Goal: Task Accomplishment & Management: Manage account settings

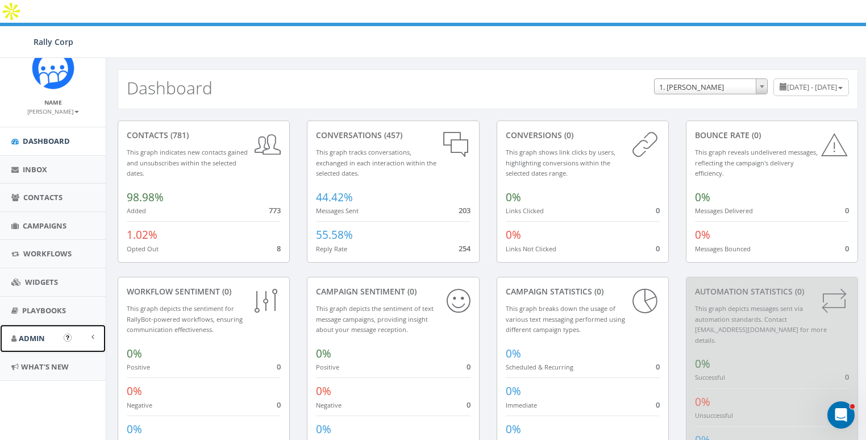
click at [34, 334] on span "Admin" at bounding box center [32, 338] width 26 height 10
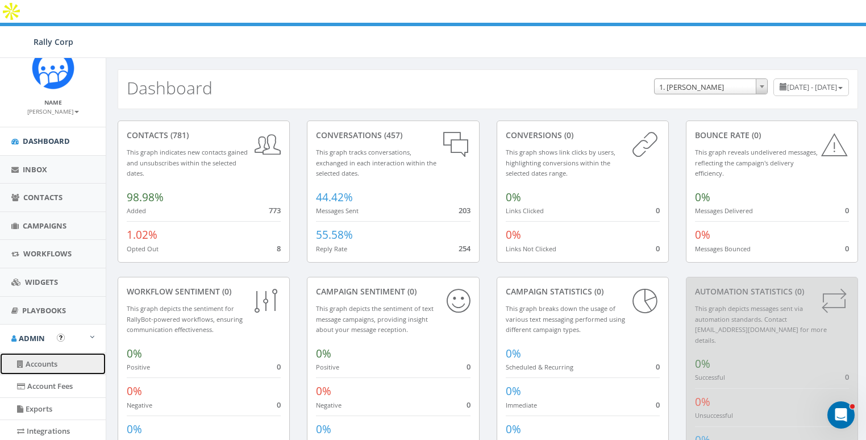
click at [36, 357] on link "Accounts" at bounding box center [53, 364] width 106 height 22
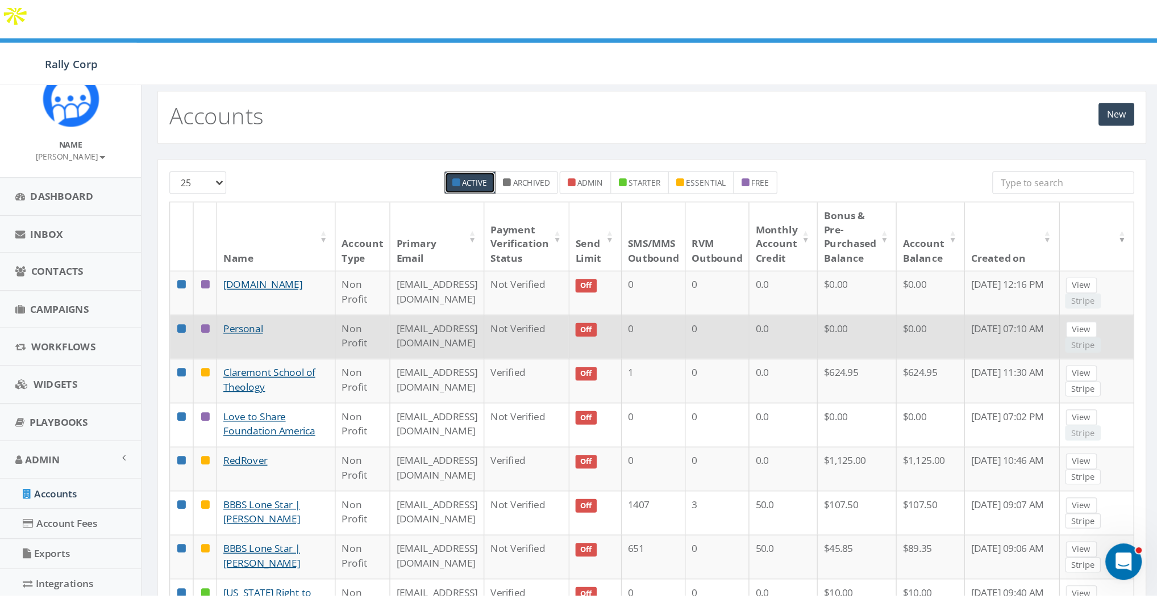
scroll to position [16, 0]
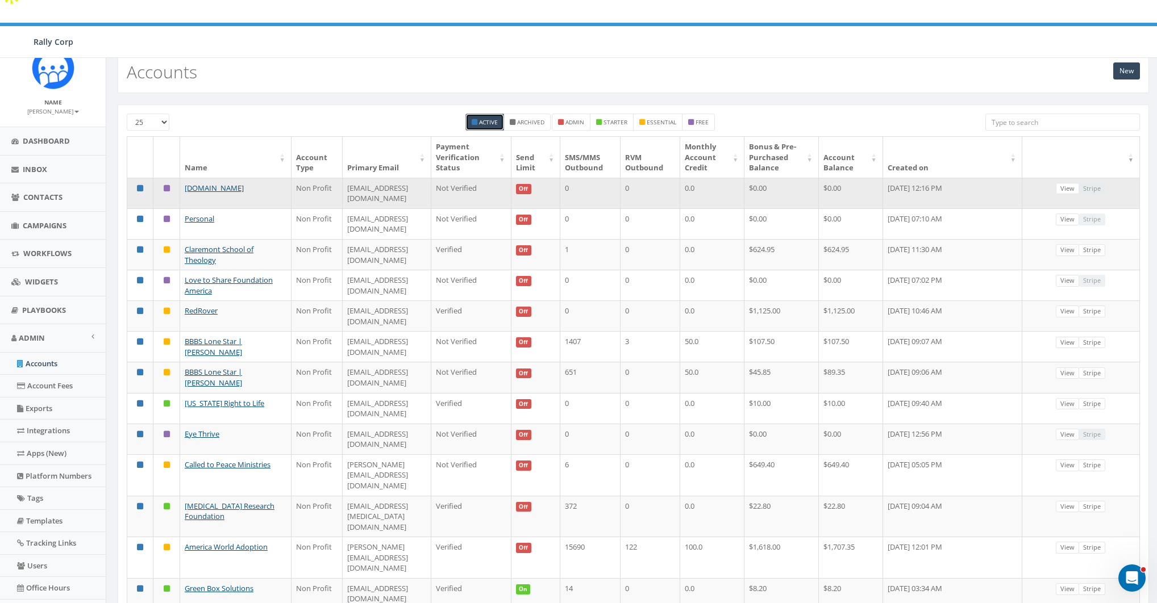
drag, startPoint x: 983, startPoint y: 161, endPoint x: 1007, endPoint y: 161, distance: 24.4
click at [865, 178] on td "September 15, 2025 12:16 PM" at bounding box center [952, 193] width 139 height 31
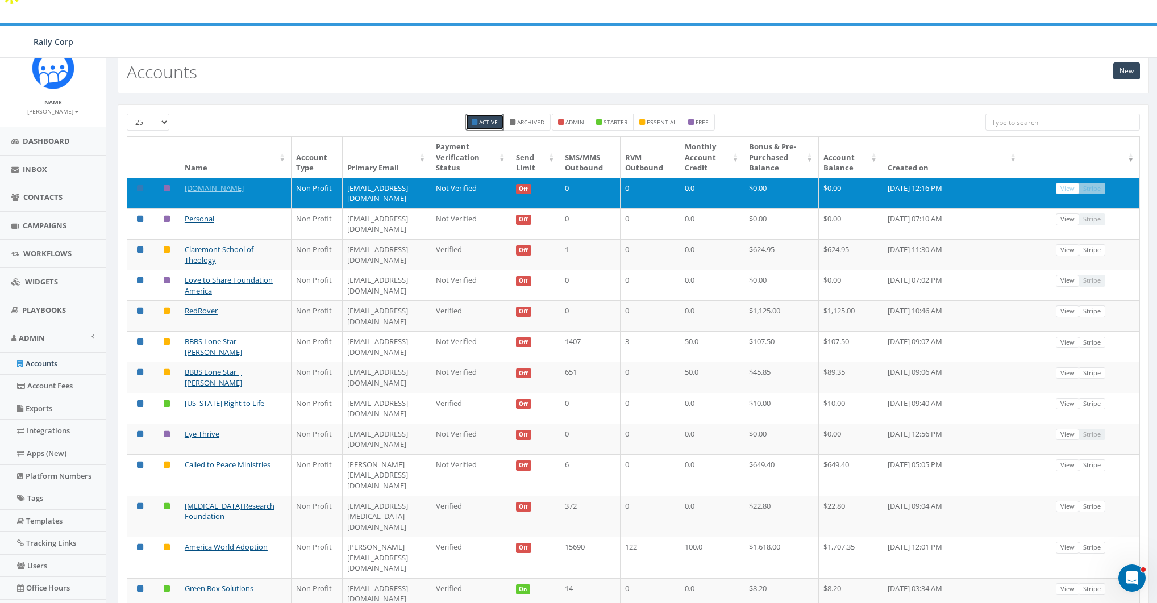
drag, startPoint x: 454, startPoint y: 165, endPoint x: 328, endPoint y: 164, distance: 125.6
click at [343, 178] on td "mtarawally@adoptaclassroom.org" at bounding box center [387, 193] width 89 height 31
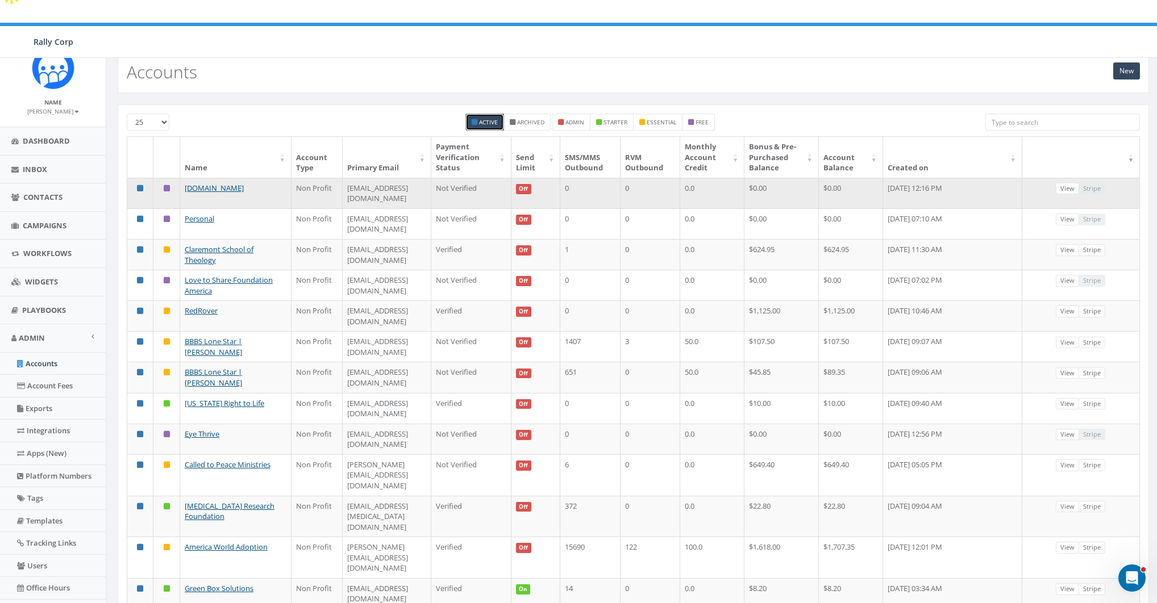
copy td "[EMAIL_ADDRESS][DOMAIN_NAME]"
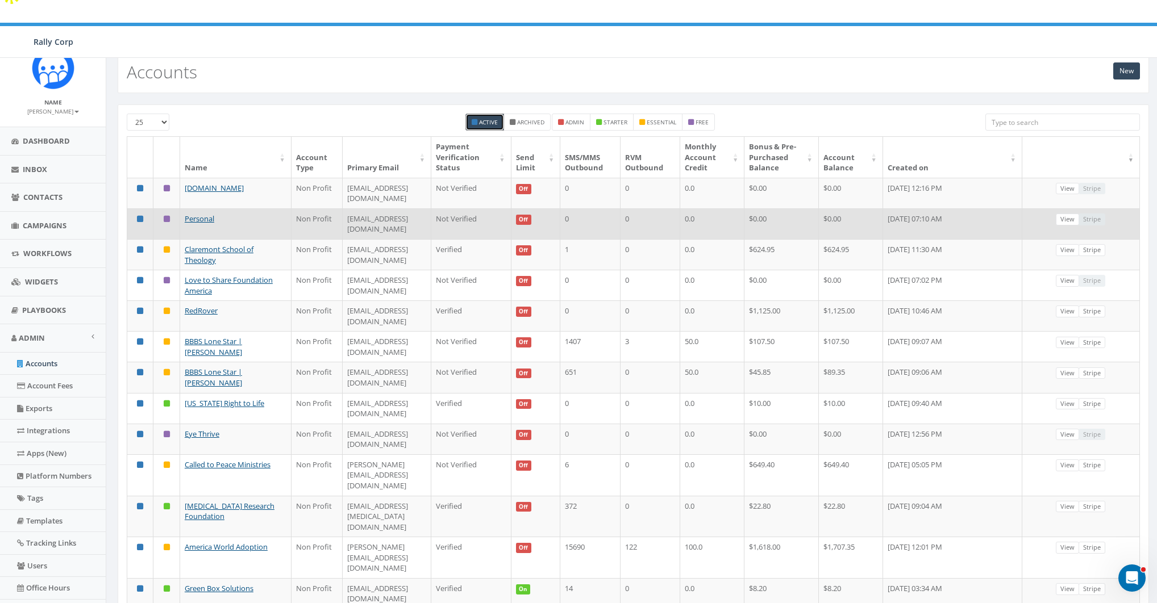
click at [369, 209] on td "sanmatipol065@gmail.com" at bounding box center [387, 224] width 89 height 31
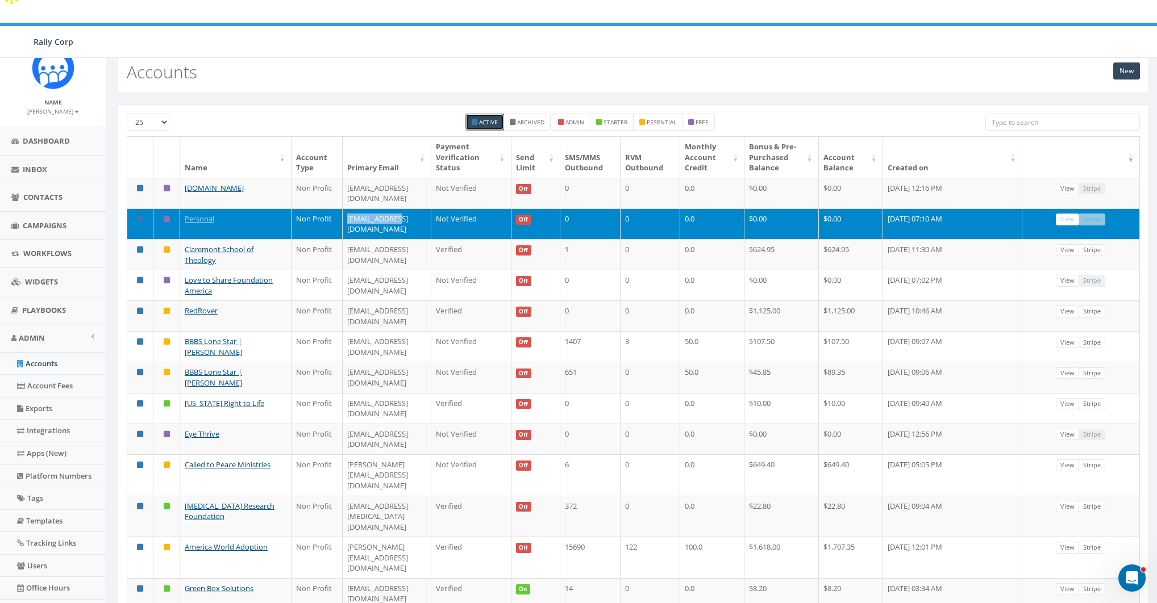
click at [369, 209] on td "sanmatipol065@gmail.com" at bounding box center [387, 224] width 89 height 31
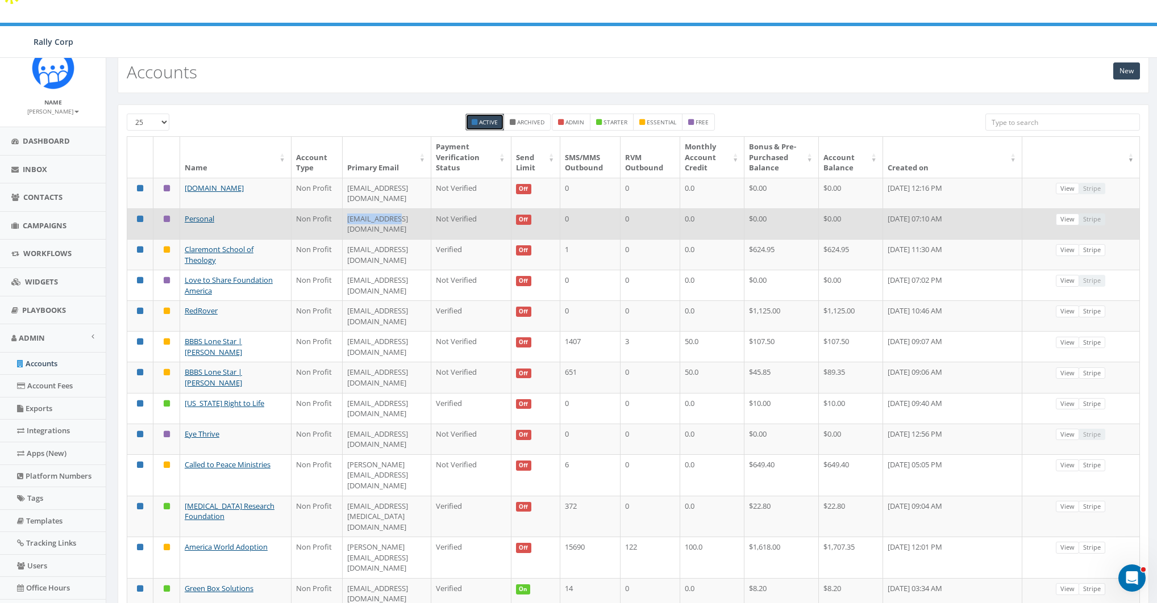
click at [369, 209] on td "sanmatipol065@gmail.com" at bounding box center [387, 224] width 89 height 31
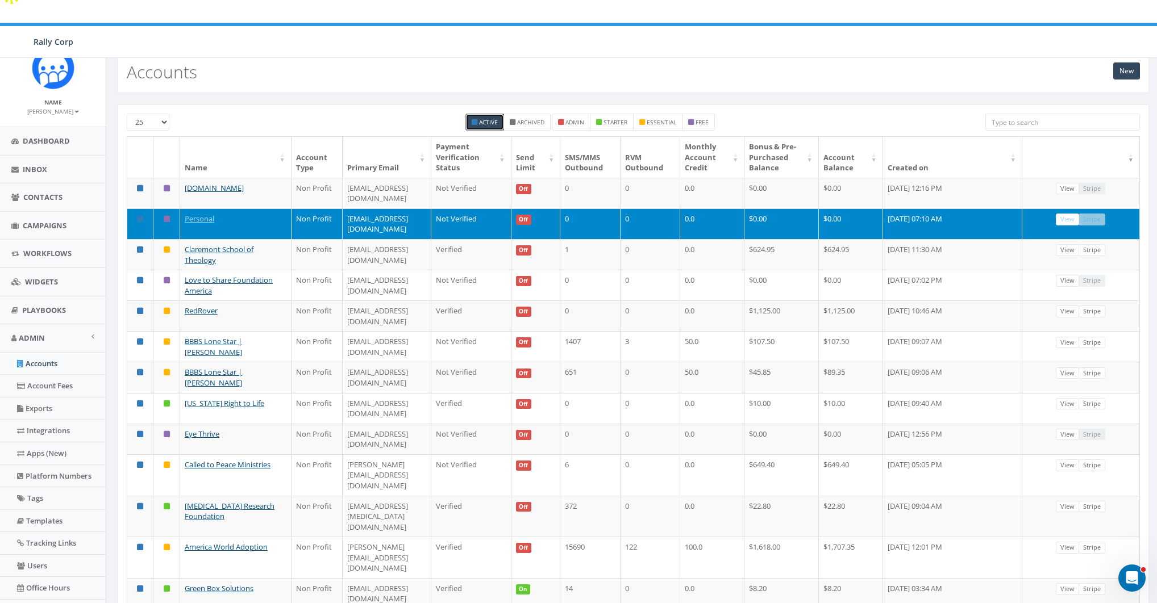
click at [363, 209] on td "sanmatipol065@gmail.com" at bounding box center [387, 224] width 89 height 31
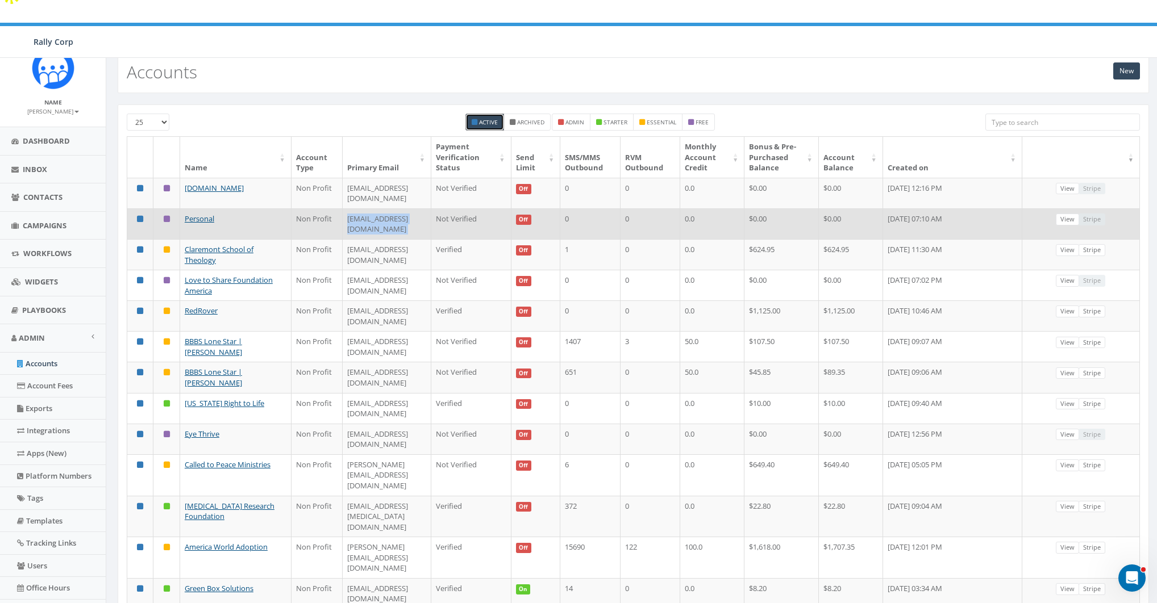
copy td "sanmatipol065@gmail.com"
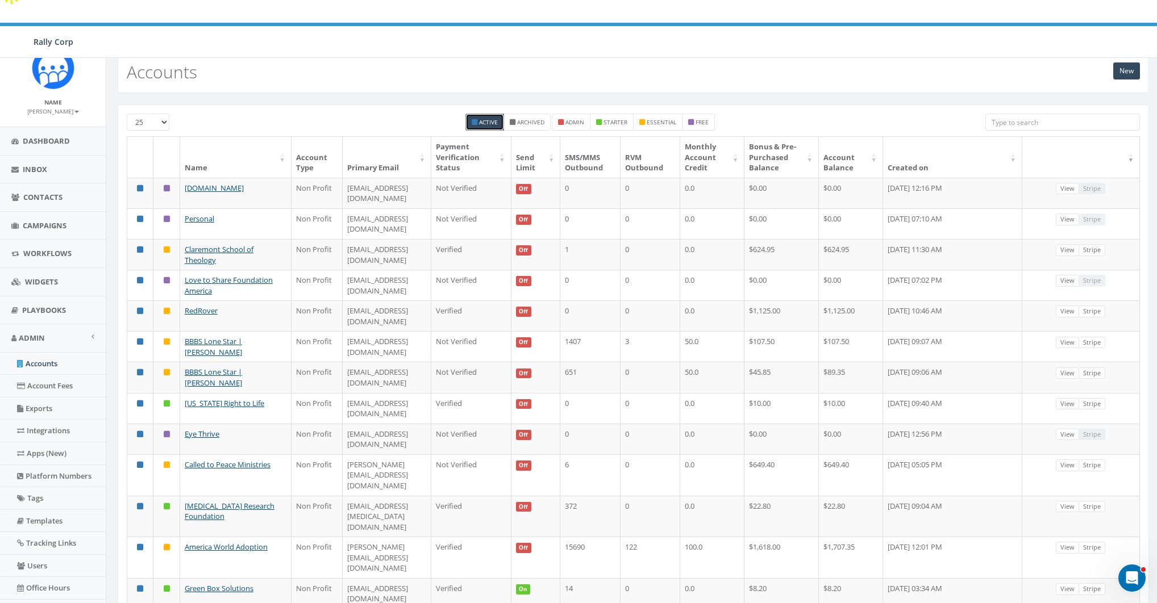
click at [291, 67] on div "New Accounts" at bounding box center [633, 73] width 1031 height 40
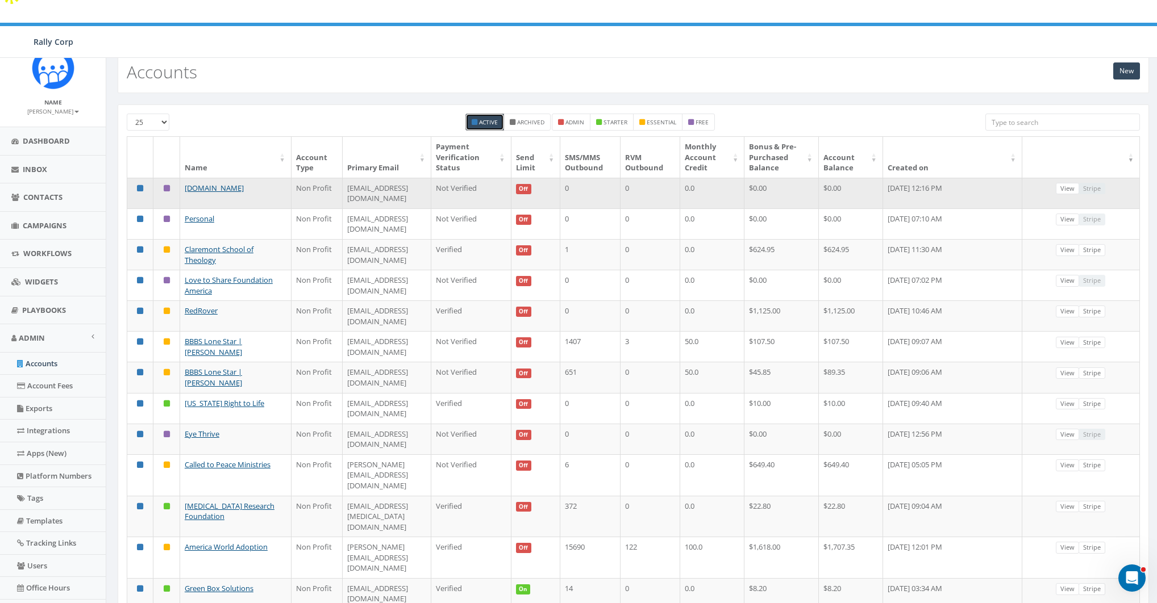
click at [357, 178] on td "mtarawally@adoptaclassroom.org" at bounding box center [387, 193] width 89 height 31
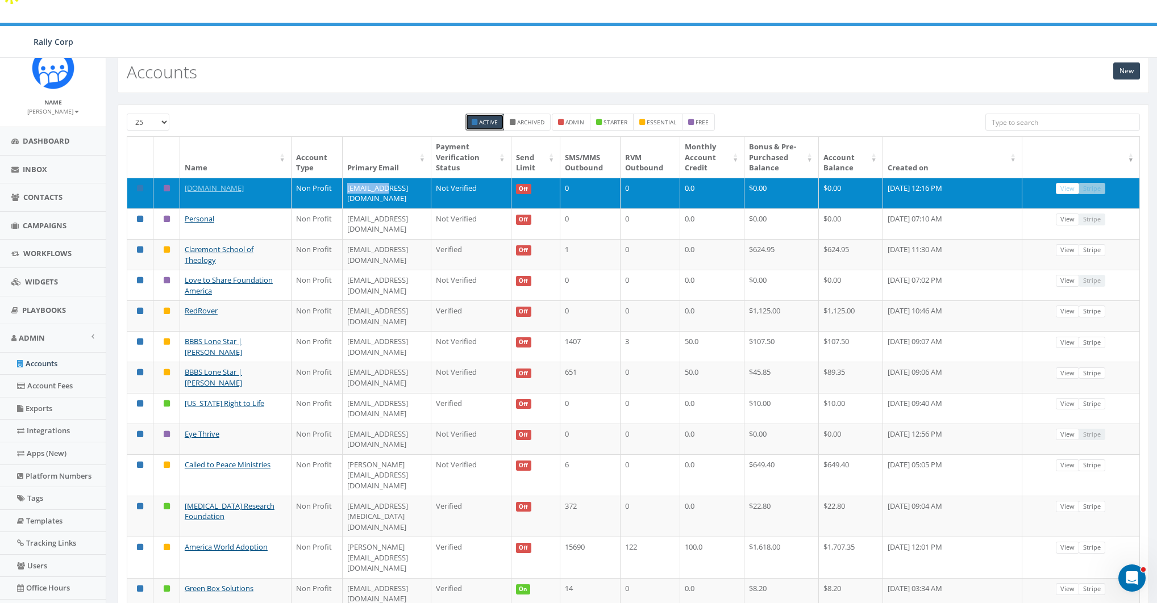
click at [357, 178] on td "mtarawally@adoptaclassroom.org" at bounding box center [387, 193] width 89 height 31
copy td "mtarawally@adoptaclassroom.org"
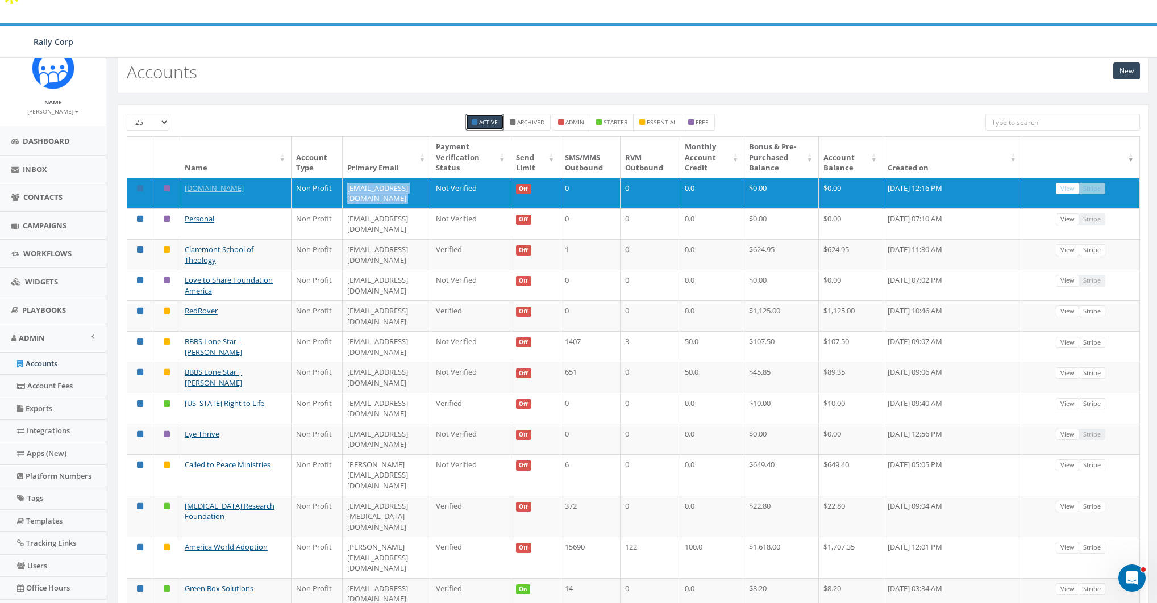
click at [397, 137] on th "Primary Email" at bounding box center [387, 157] width 89 height 41
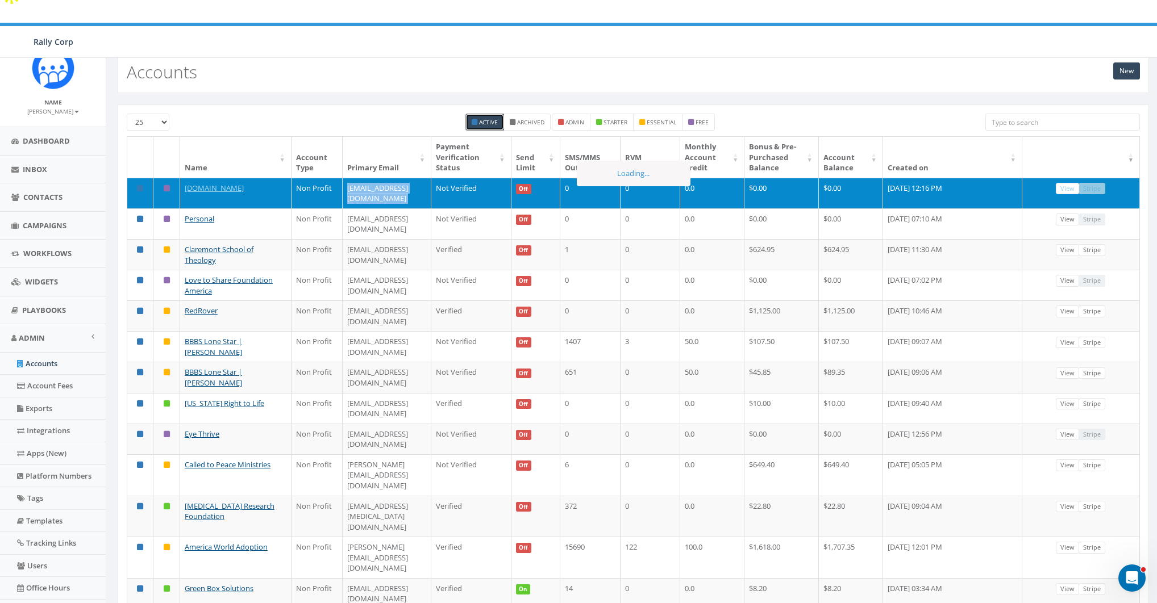
click at [398, 178] on td "mtarawally@adoptaclassroom.org" at bounding box center [387, 193] width 89 height 31
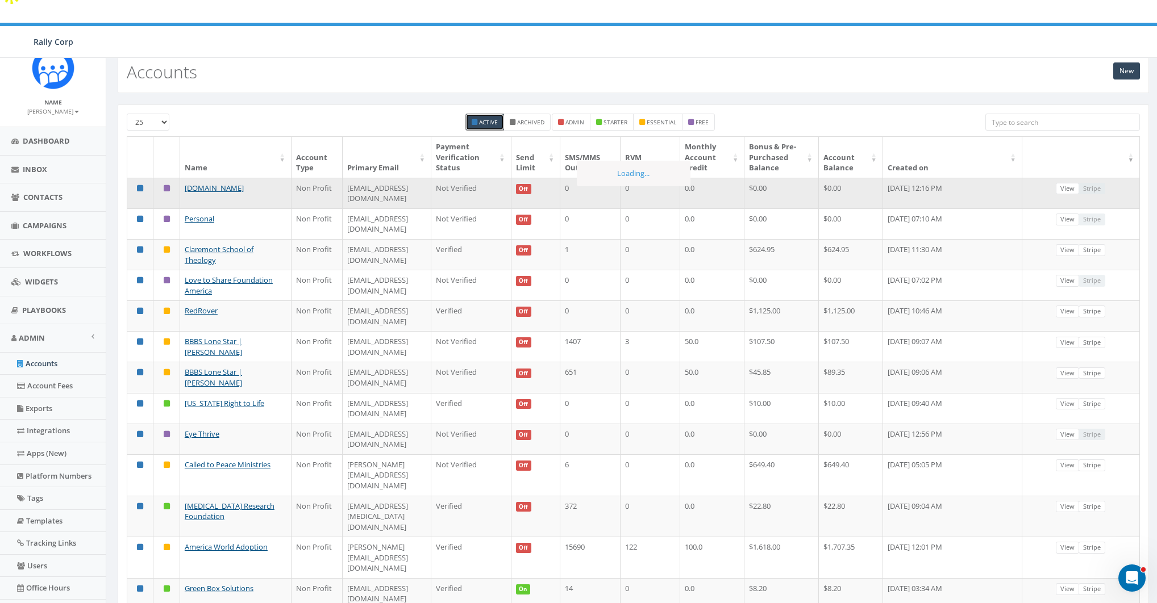
click at [390, 178] on td "mtarawally@adoptaclassroom.org" at bounding box center [387, 193] width 89 height 31
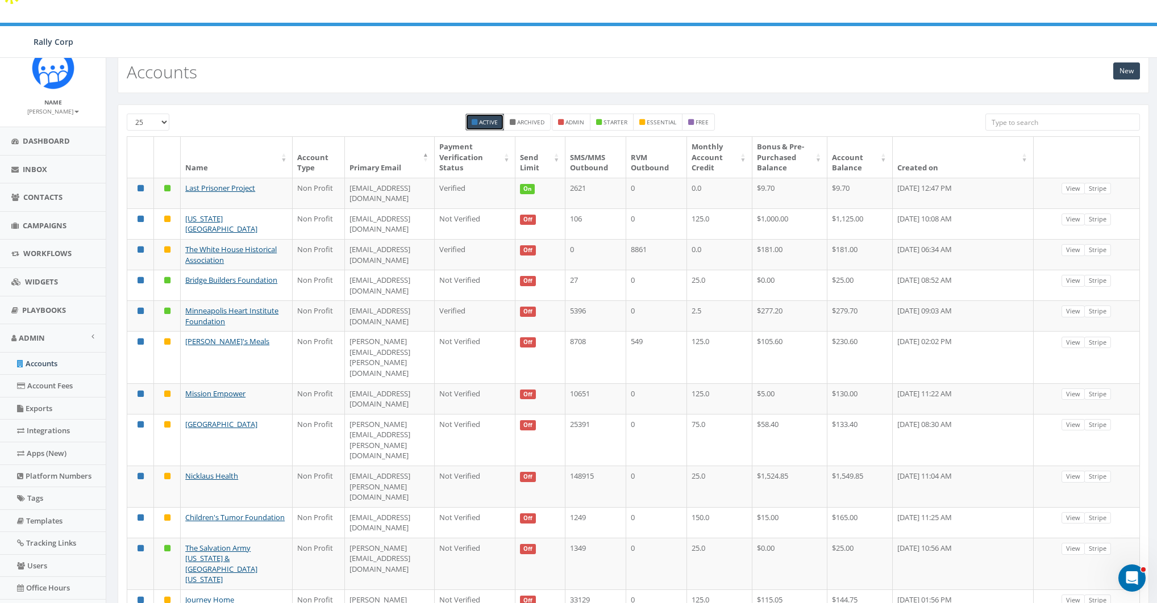
click at [865, 137] on th "Created on" at bounding box center [963, 157] width 141 height 41
click at [865, 141] on th "Created on" at bounding box center [963, 157] width 141 height 41
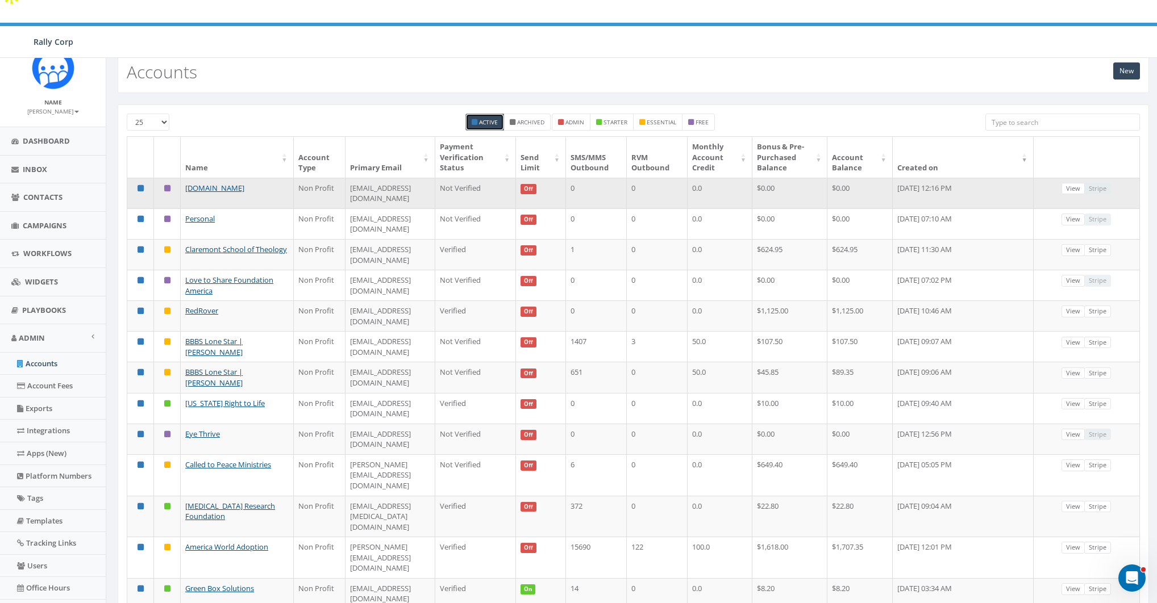
click at [365, 178] on td "mtarawally@adoptaclassroom.org" at bounding box center [390, 193] width 90 height 31
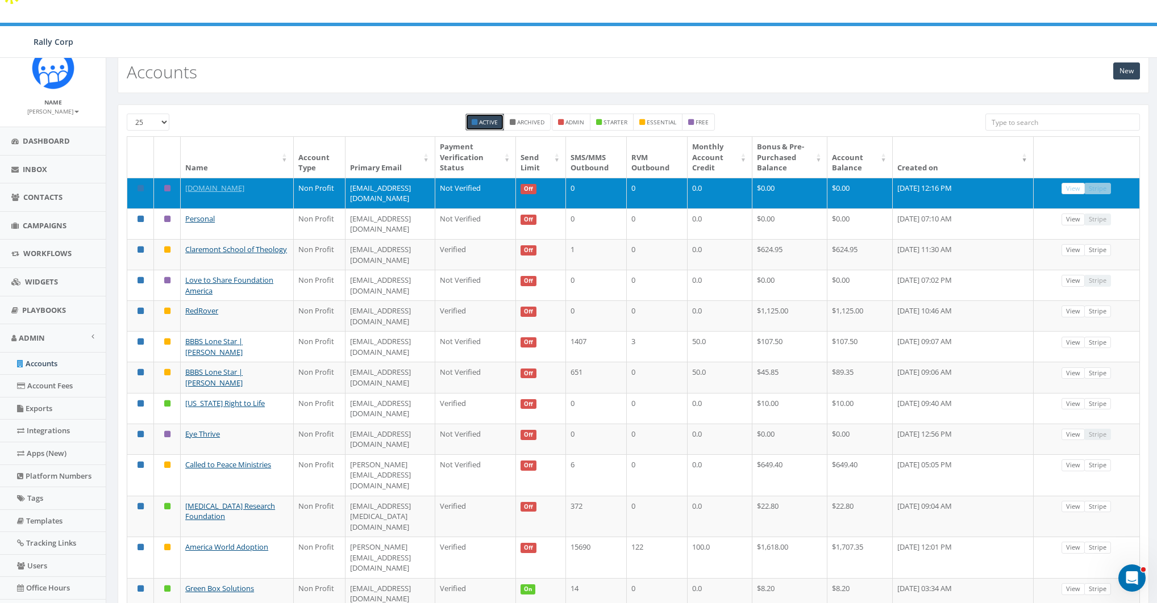
click at [365, 178] on td "mtarawally@adoptaclassroom.org" at bounding box center [390, 193] width 90 height 31
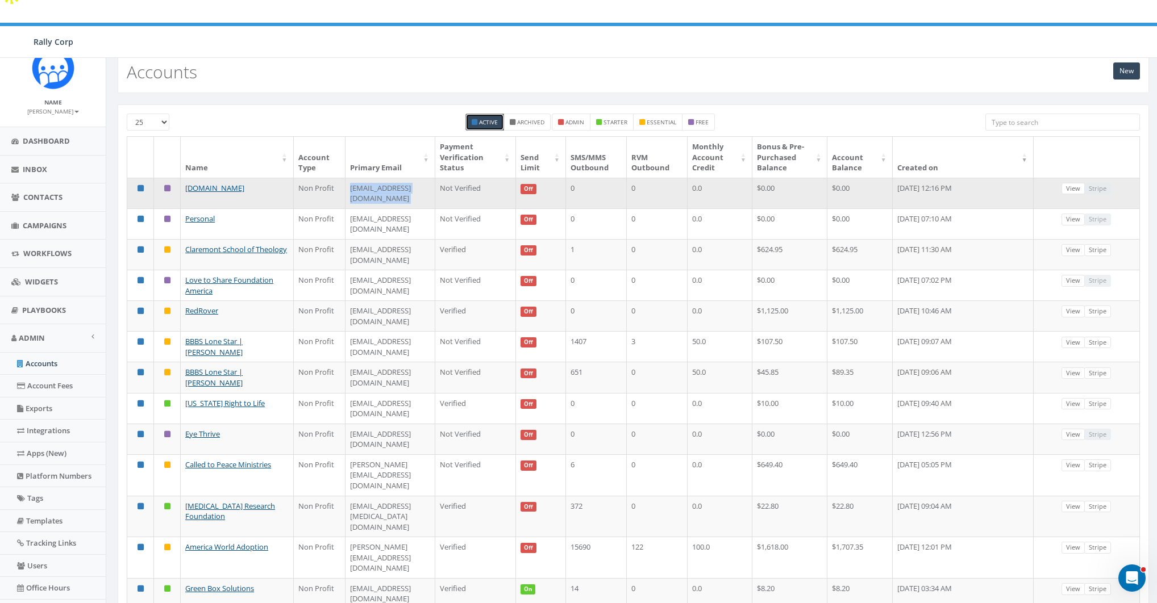
click at [365, 178] on td "mtarawally@adoptaclassroom.org" at bounding box center [390, 193] width 90 height 31
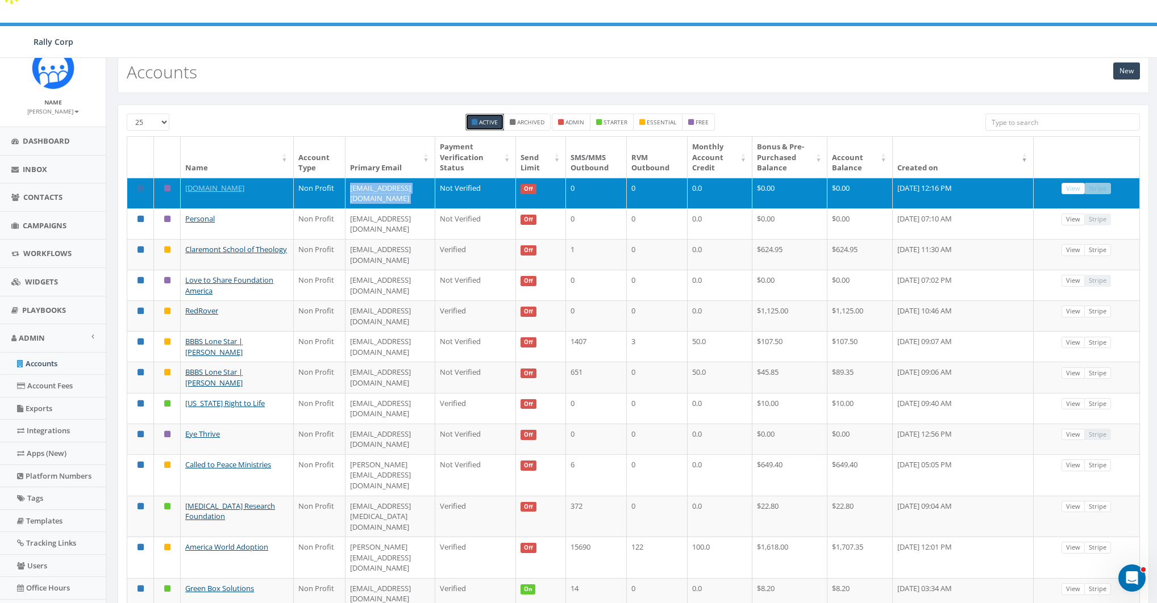
copy td "mtarawally@adoptaclassroom.org"
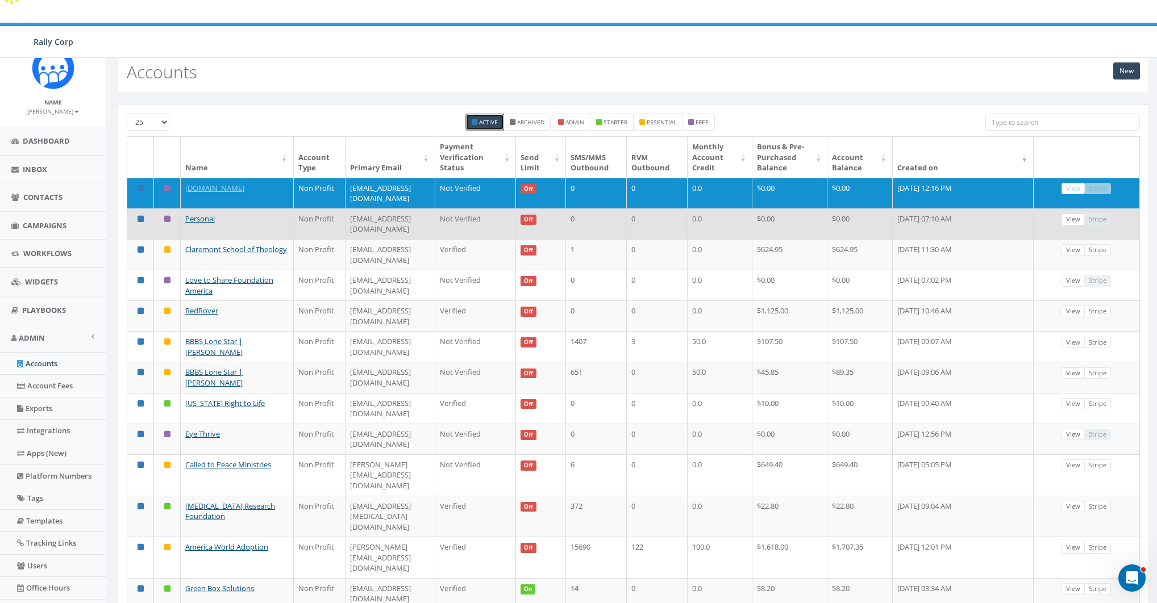
click at [380, 209] on td "sanmatipol065@gmail.com" at bounding box center [390, 224] width 90 height 31
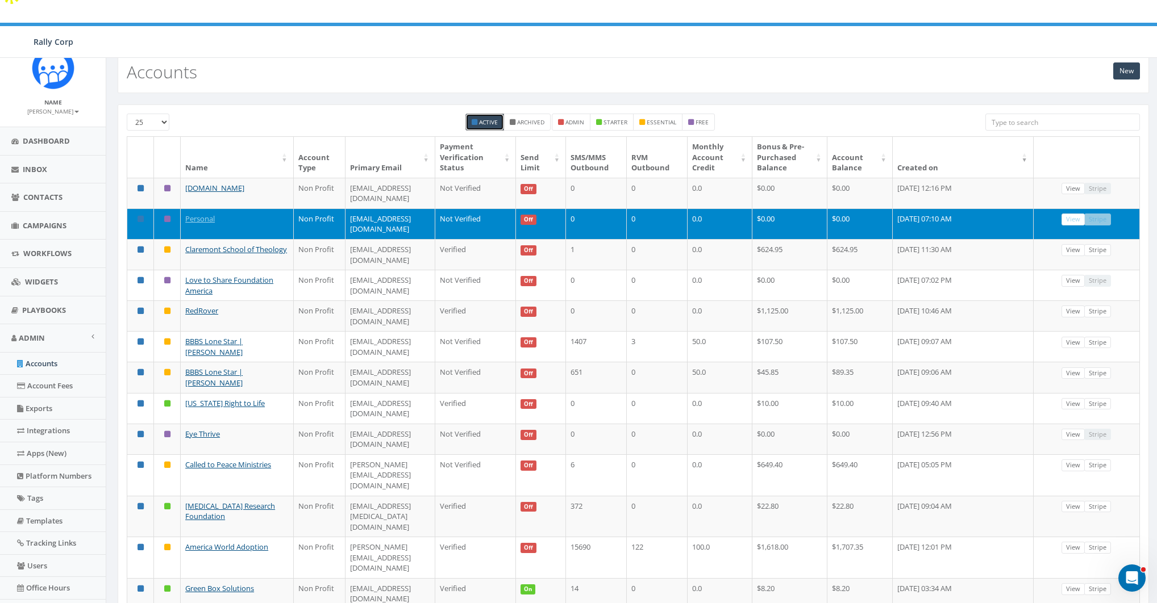
click at [380, 209] on td "sanmatipol065@gmail.com" at bounding box center [390, 224] width 90 height 31
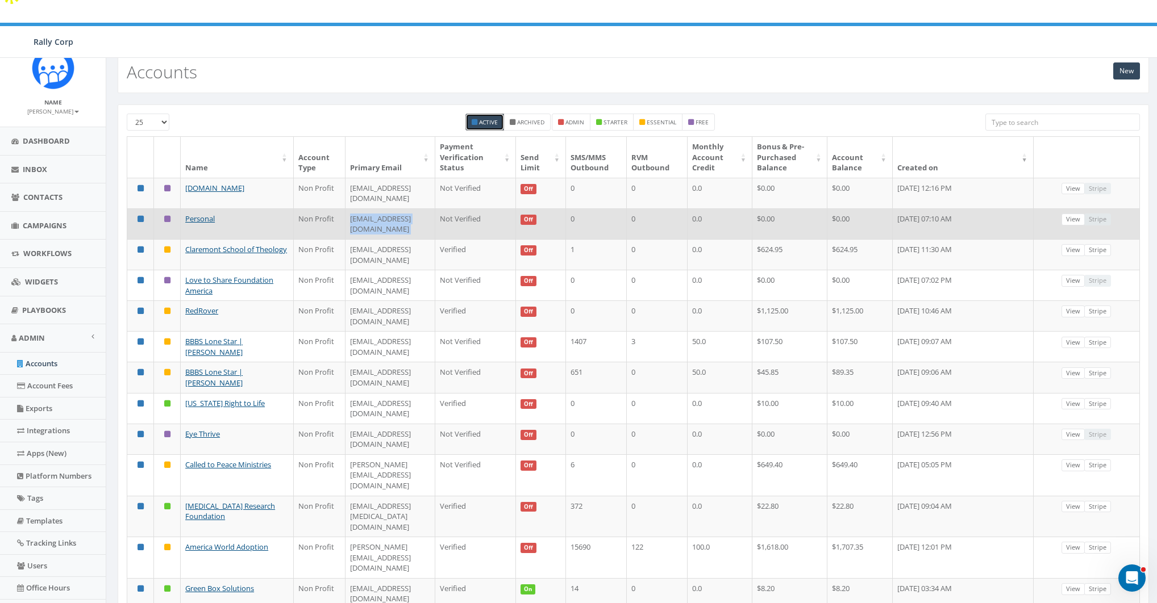
click at [380, 209] on td "sanmatipol065@gmail.com" at bounding box center [390, 224] width 90 height 31
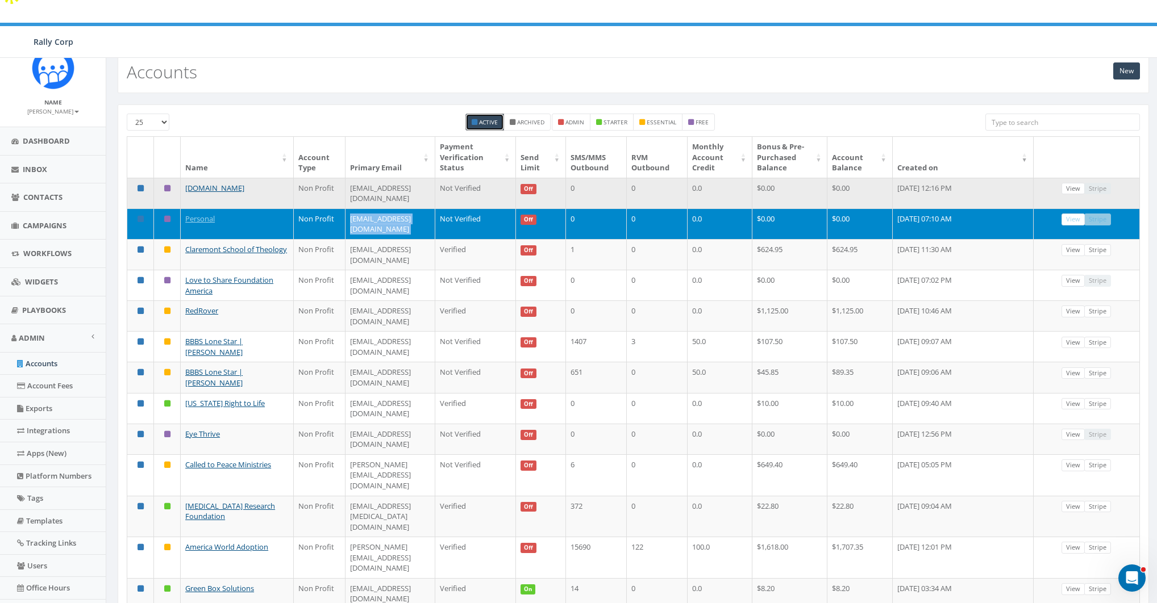
copy td "sanmatipol065@gmail.com"
click at [390, 178] on td "mtarawally@adoptaclassroom.org" at bounding box center [390, 193] width 90 height 31
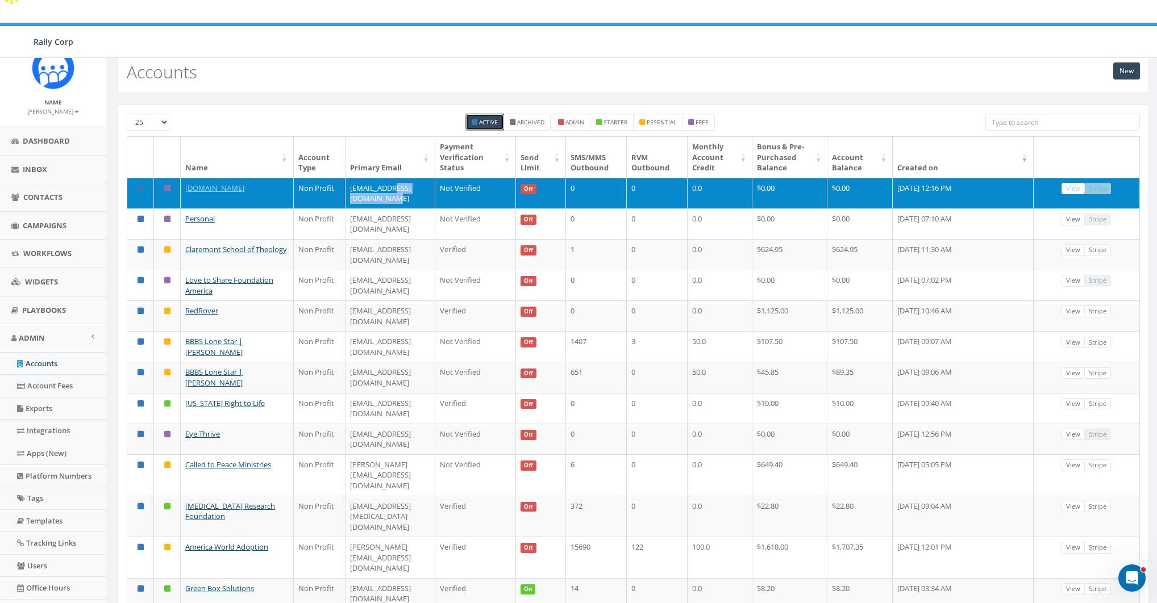
click at [390, 178] on td "mtarawally@adoptaclassroom.org" at bounding box center [390, 193] width 90 height 31
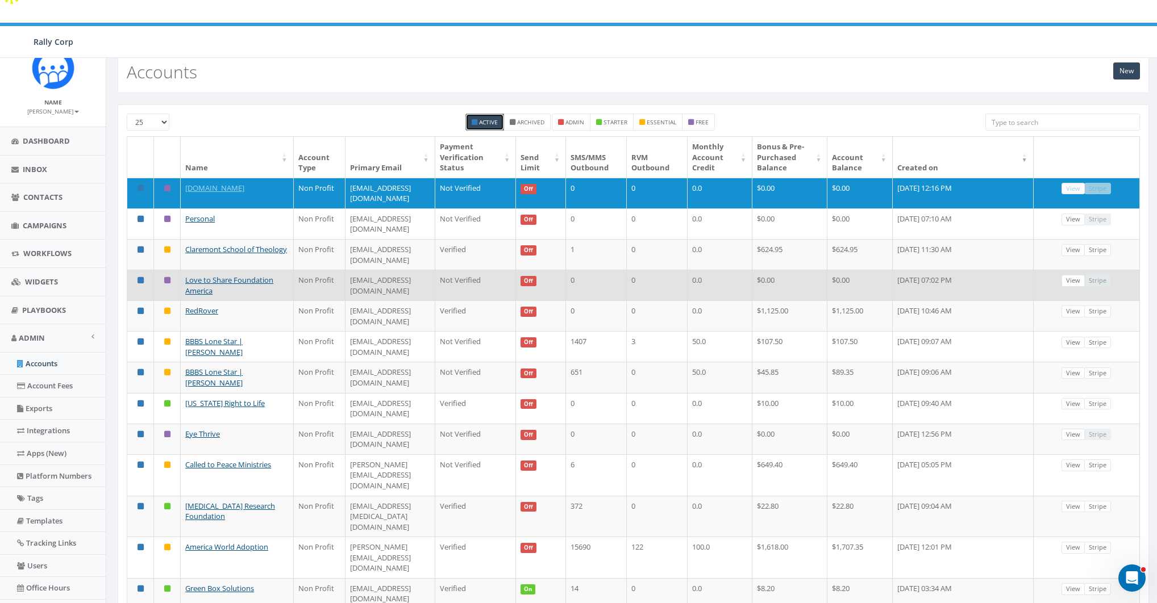
click at [356, 270] on td "nrvijay@gmail.com" at bounding box center [390, 285] width 90 height 31
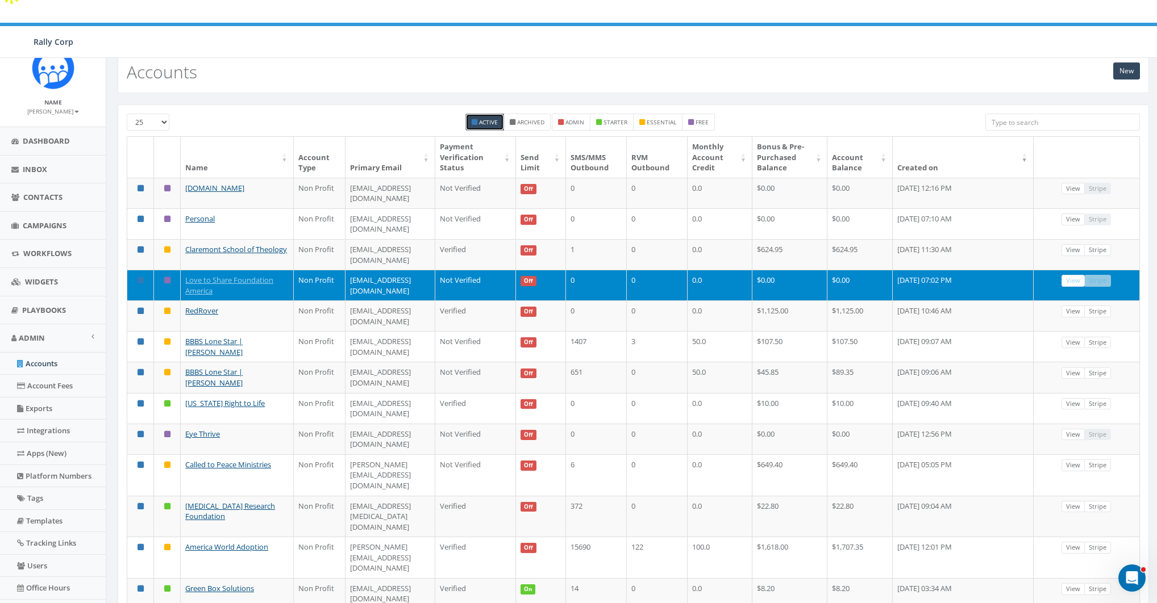
click at [356, 270] on td "nrvijay@gmail.com" at bounding box center [390, 285] width 90 height 31
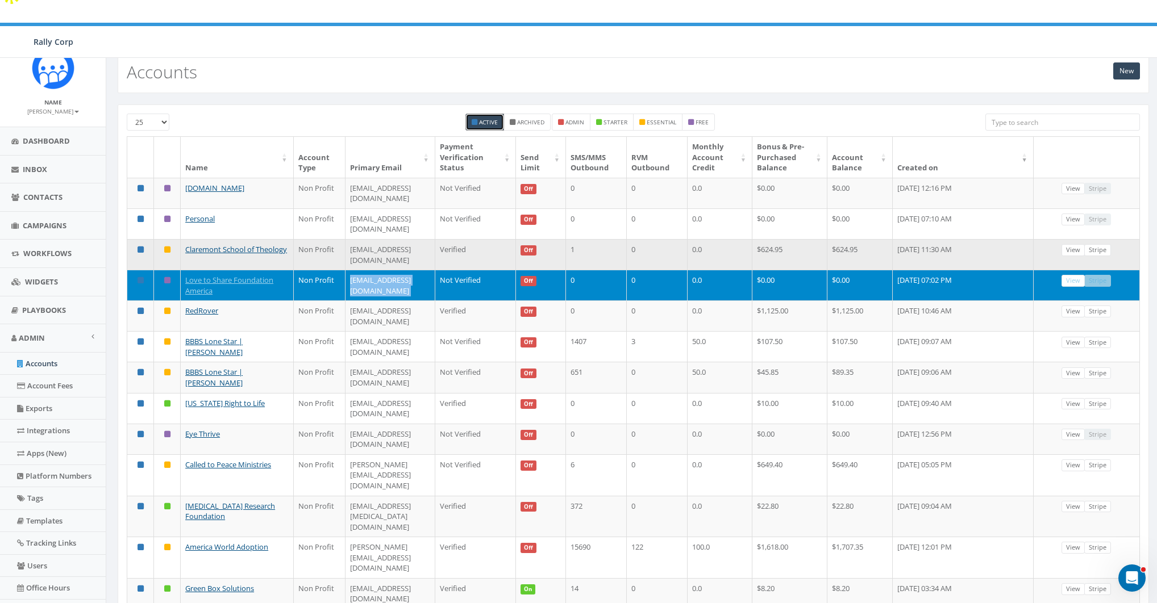
copy td "nrvijay@gmail.com"
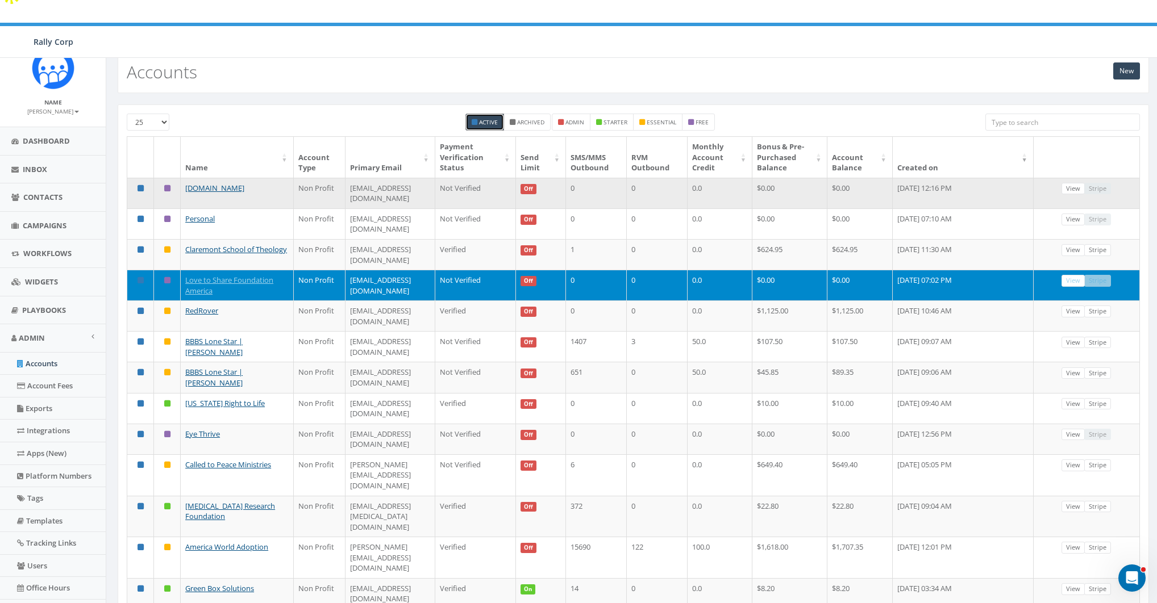
click at [393, 178] on td "mtarawally@adoptaclassroom.org" at bounding box center [390, 193] width 90 height 31
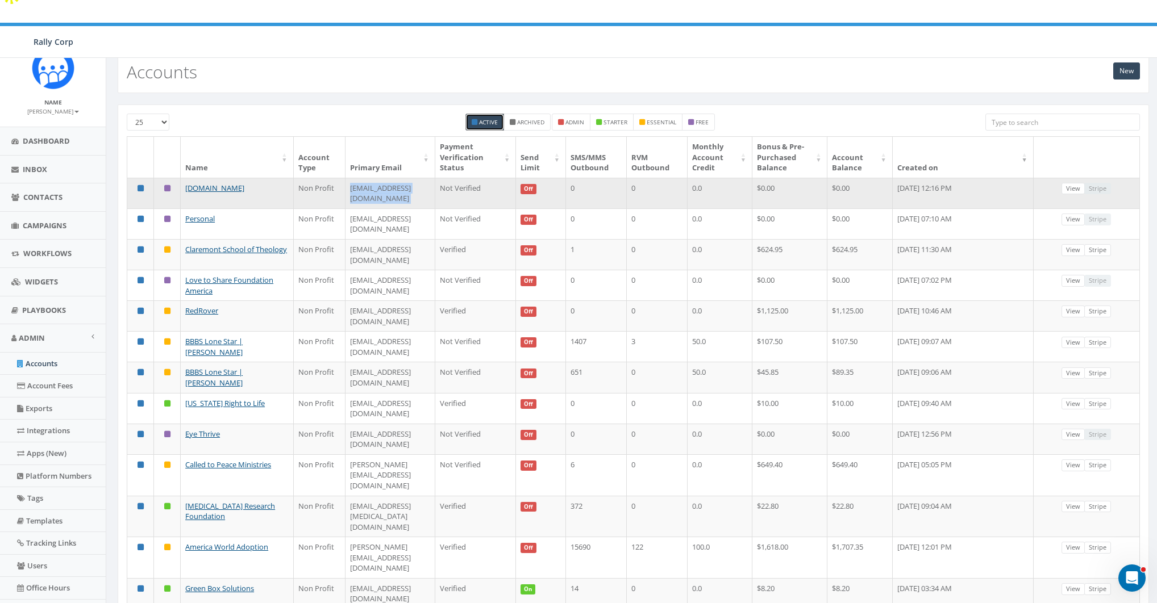
click at [393, 178] on td "mtarawally@adoptaclassroom.org" at bounding box center [390, 193] width 90 height 31
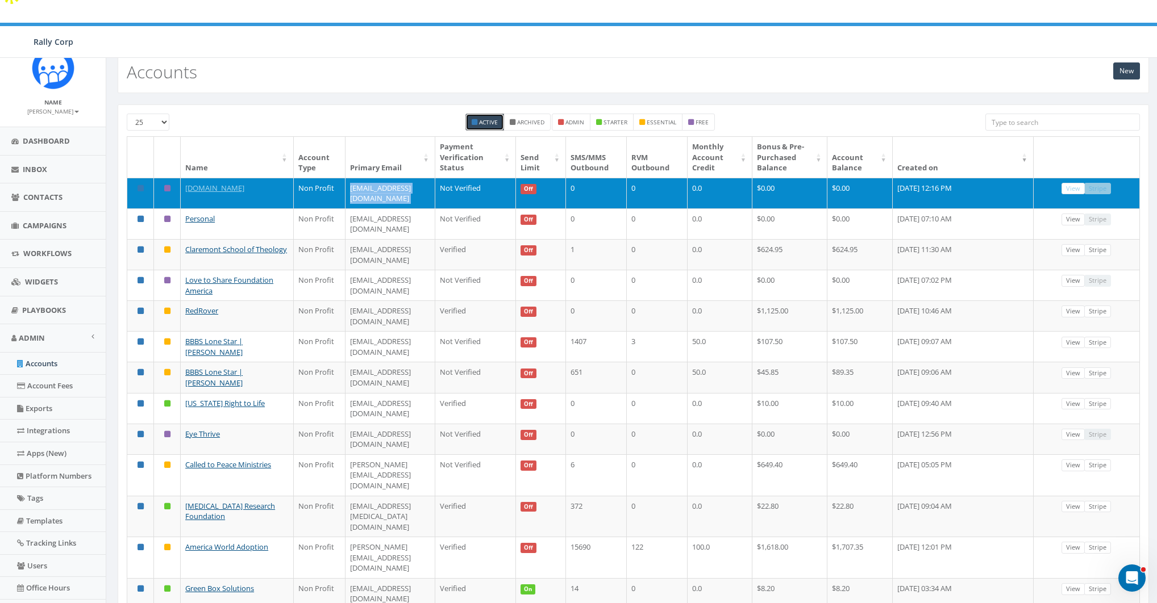
click at [381, 178] on td "mtarawally@adoptaclassroom.org" at bounding box center [390, 193] width 90 height 31
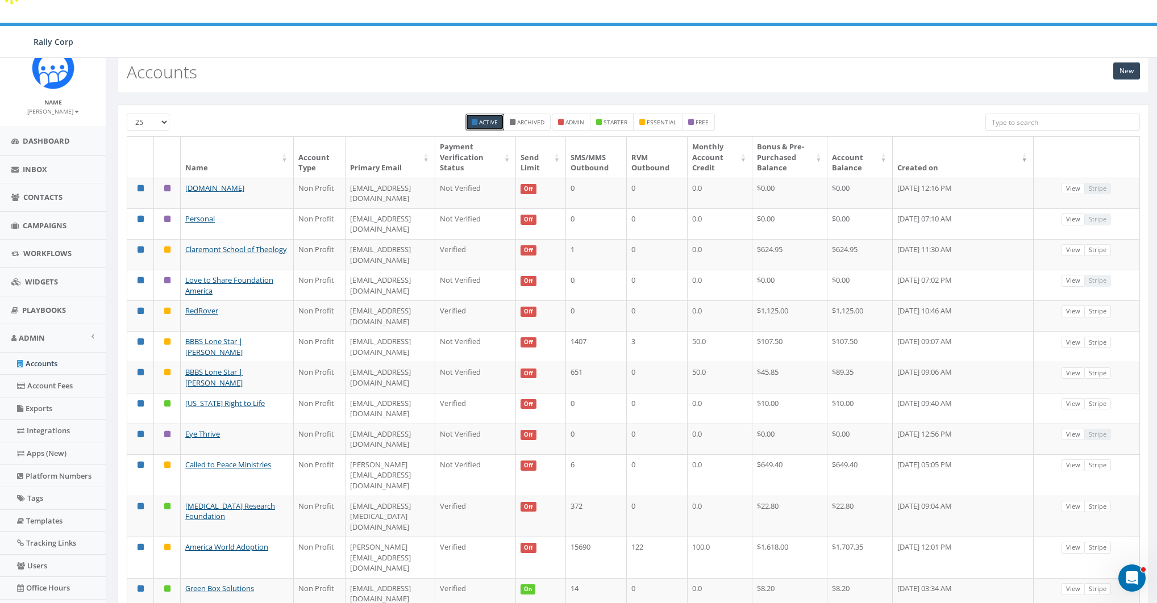
click at [376, 114] on div "Active Archived admin starter essential free" at bounding box center [590, 125] width 773 height 23
click at [329, 53] on div "New Accounts" at bounding box center [633, 73] width 1031 height 40
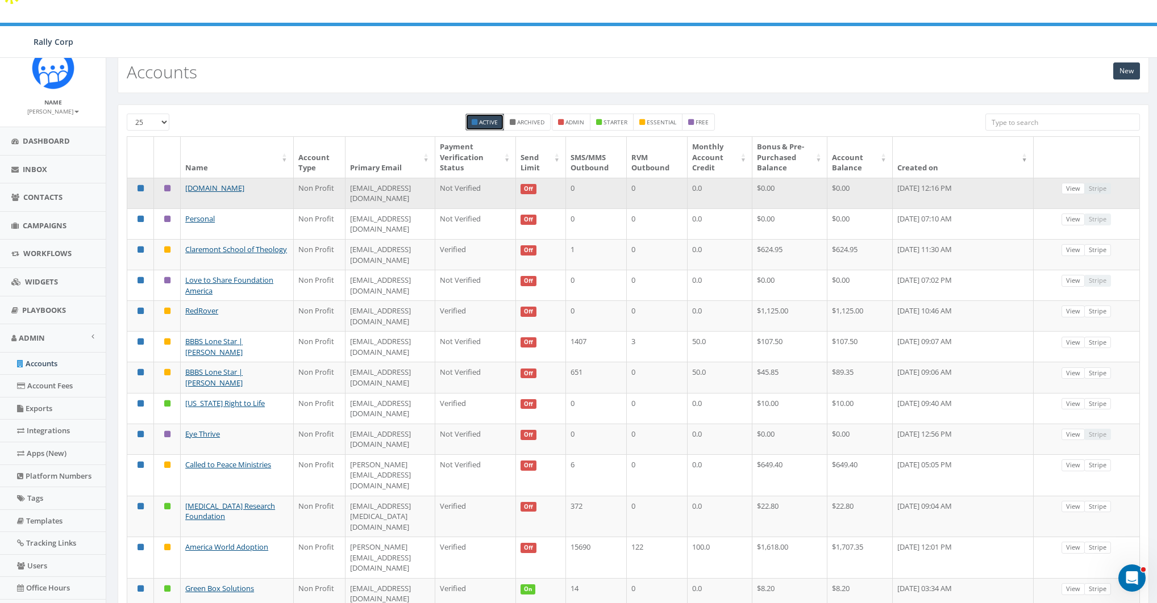
click at [394, 178] on td "mtarawally@adoptaclassroom.org" at bounding box center [390, 193] width 90 height 31
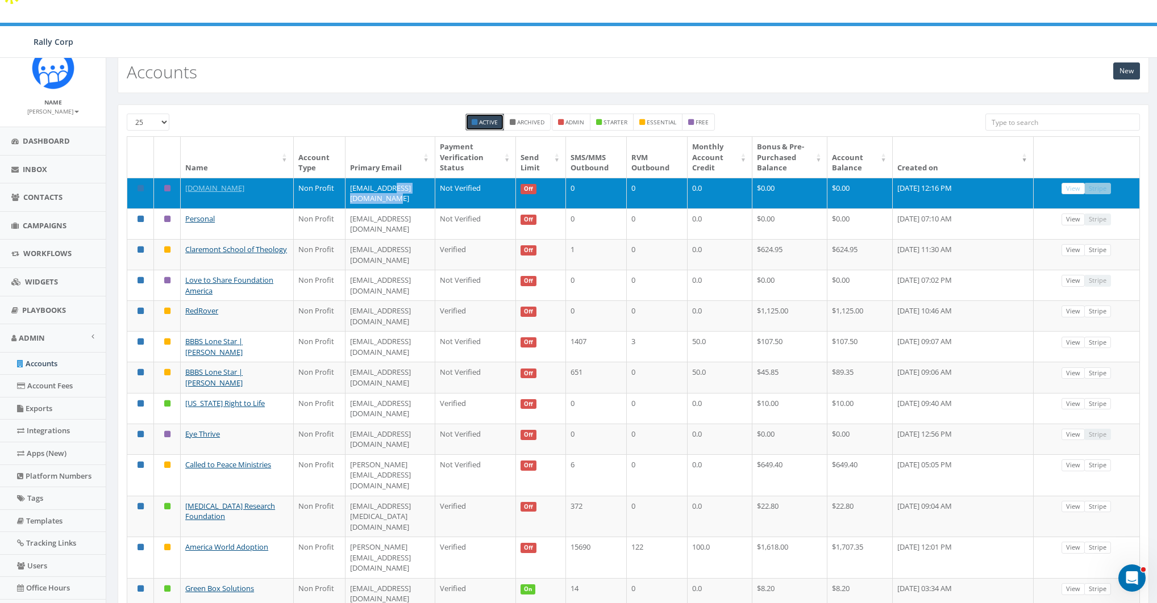
click at [394, 178] on td "mtarawally@adoptaclassroom.org" at bounding box center [390, 193] width 90 height 31
click at [397, 178] on td "mtarawally@adoptaclassroom.org" at bounding box center [390, 193] width 90 height 31
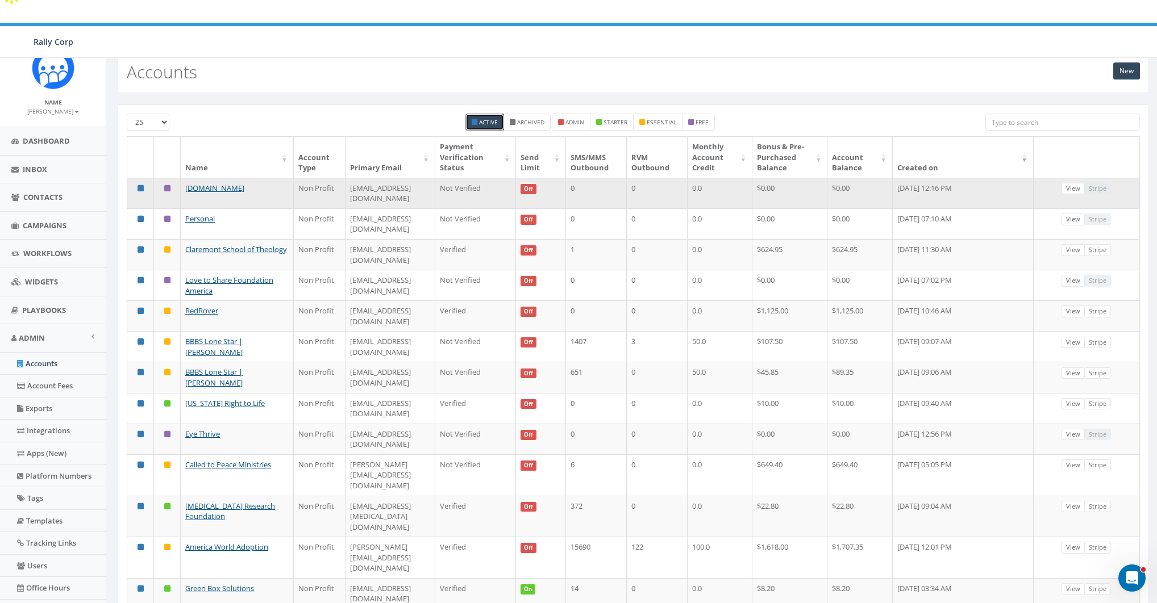
click at [397, 178] on td "mtarawally@adoptaclassroom.org" at bounding box center [390, 193] width 90 height 31
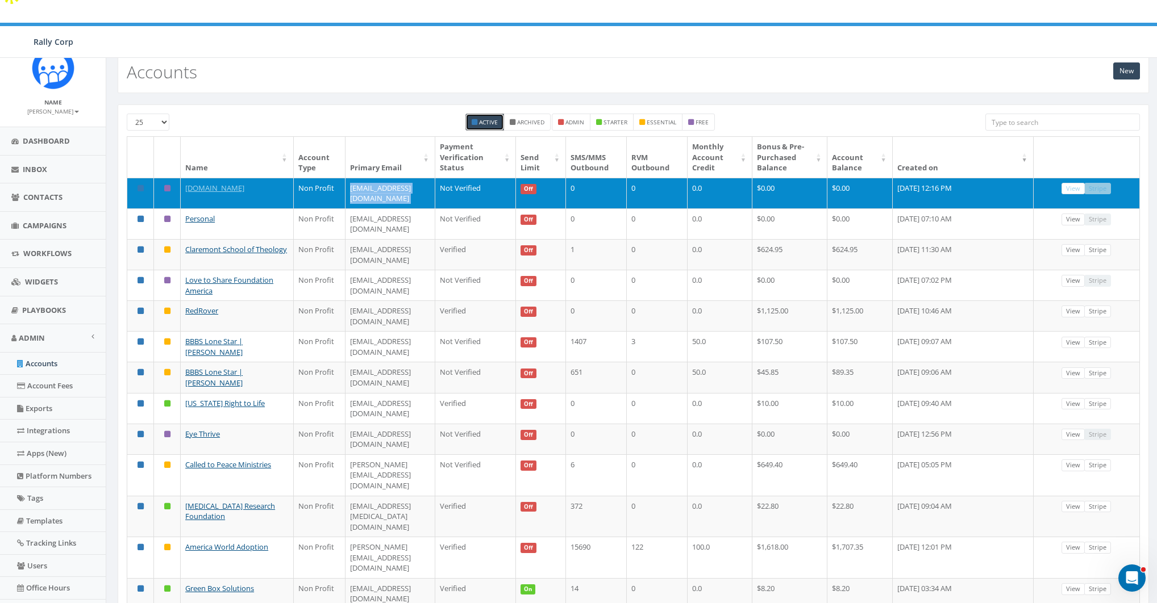
click at [397, 178] on td "mtarawally@adoptaclassroom.org" at bounding box center [390, 193] width 90 height 31
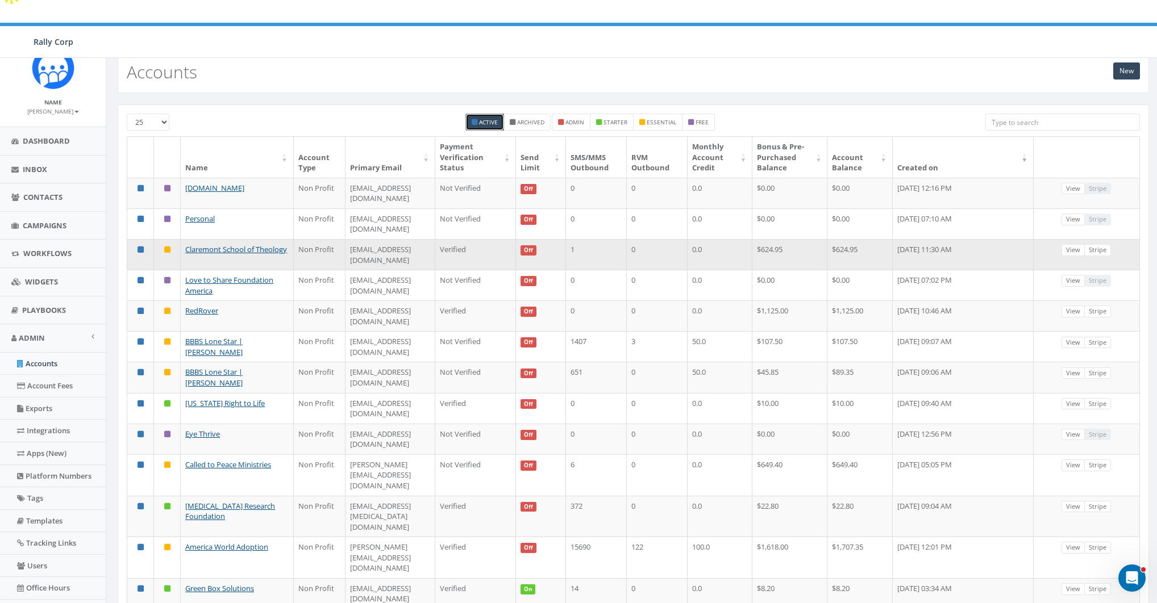
click at [359, 239] on td "mwedel@cst.edu" at bounding box center [390, 254] width 90 height 31
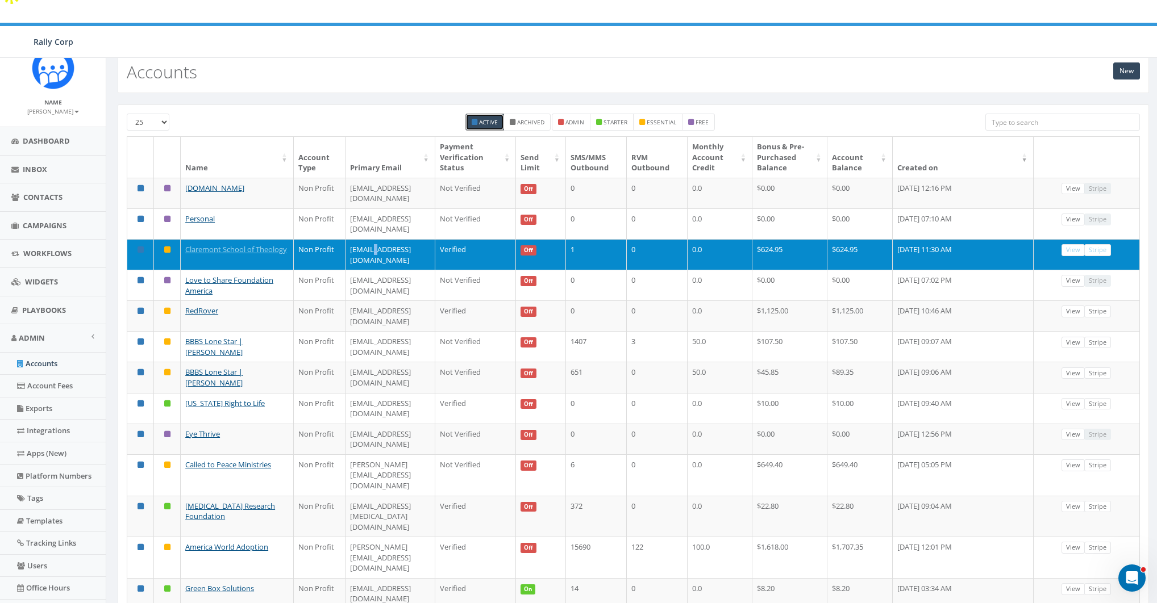
click at [359, 239] on td "mwedel@cst.edu" at bounding box center [390, 254] width 90 height 31
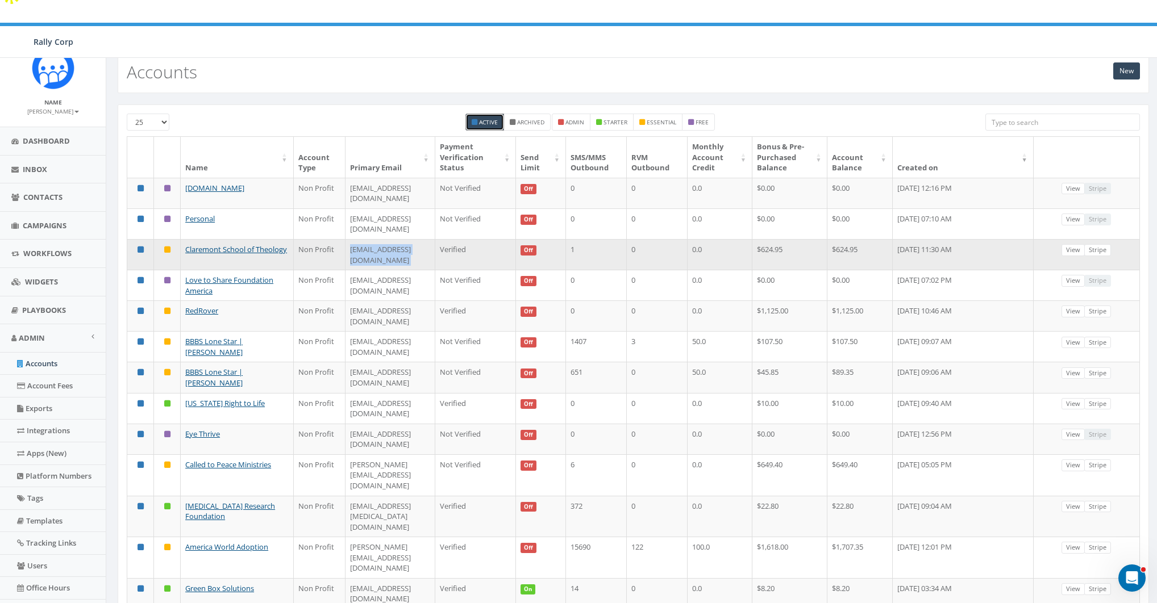
click at [359, 239] on td "mwedel@cst.edu" at bounding box center [390, 254] width 90 height 31
copy td "mwedel@cst.edu"
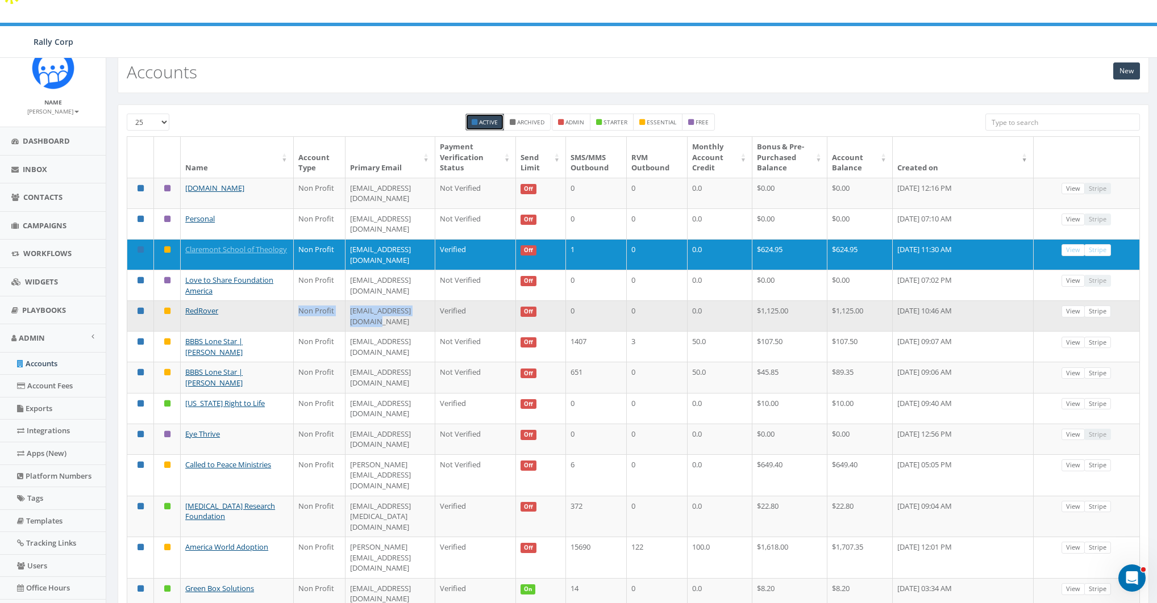
drag, startPoint x: 431, startPoint y: 266, endPoint x: 303, endPoint y: 262, distance: 127.3
click at [303, 301] on tr "RedRover Non Profit ebialecki@redrover.org Verified Off 0 0 0.0 $1,125.00 $1,12…" at bounding box center [633, 316] width 1012 height 31
click at [207, 306] on link "RedRover" at bounding box center [201, 311] width 33 height 10
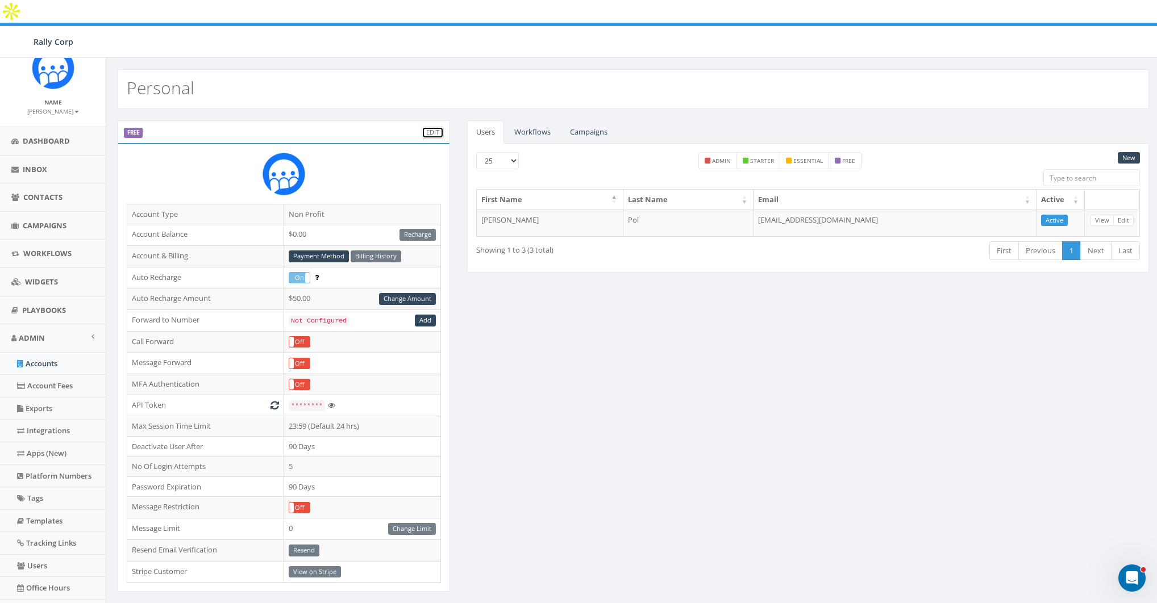
click at [437, 127] on link "Edit" at bounding box center [433, 133] width 22 height 12
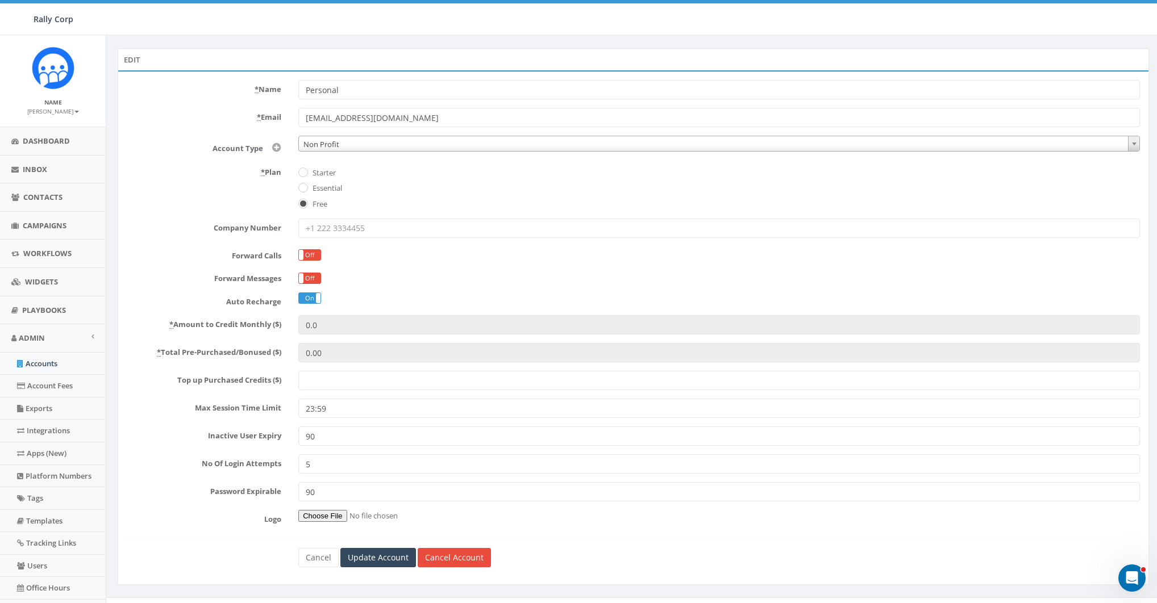
scroll to position [76, 0]
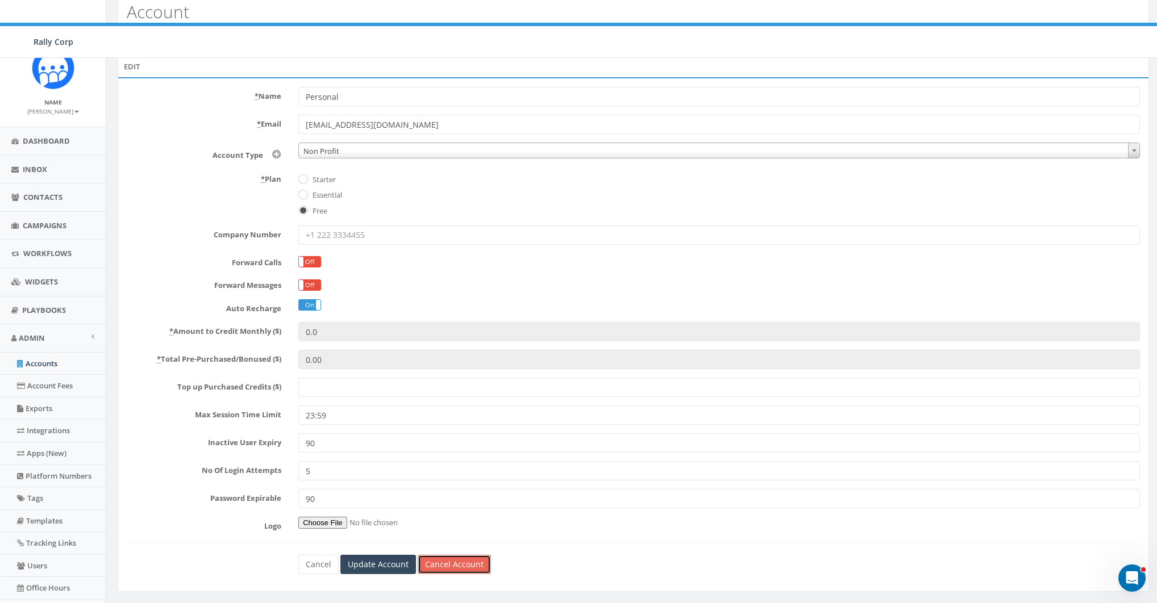
click at [438, 555] on link "Cancel Account" at bounding box center [454, 564] width 73 height 19
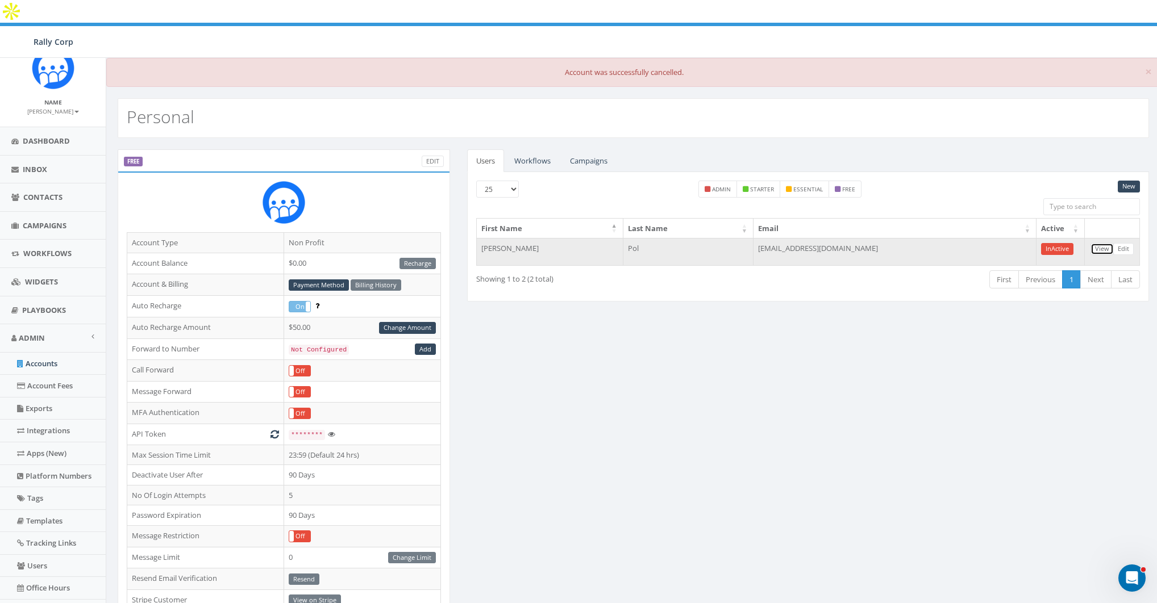
click at [1099, 243] on link "View" at bounding box center [1101, 249] width 23 height 12
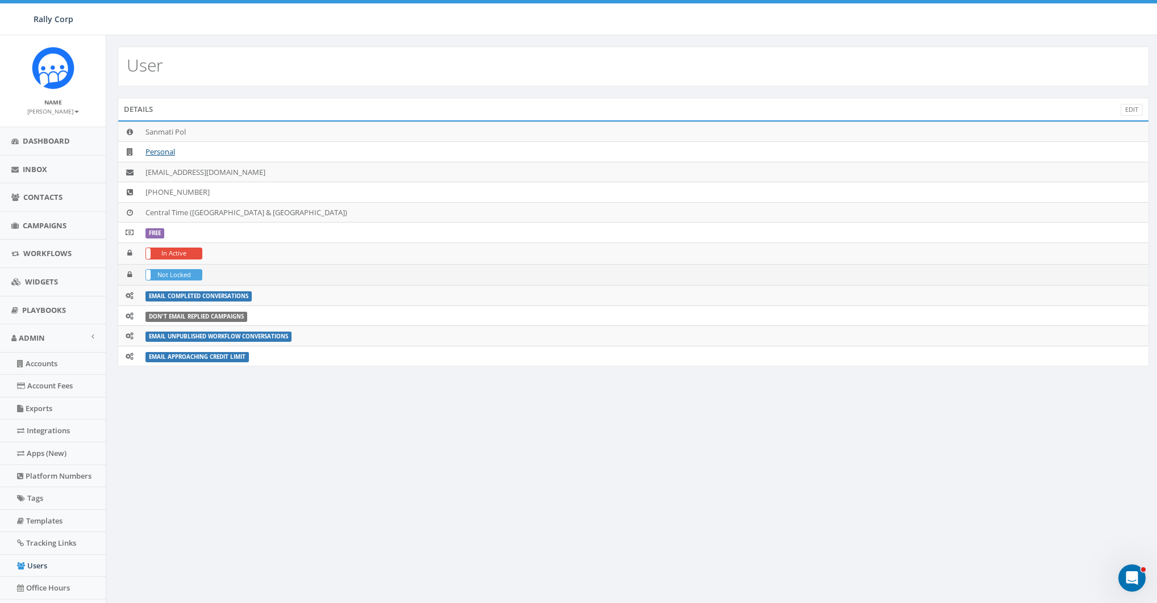
click at [179, 274] on label "Not Locked" at bounding box center [174, 275] width 56 height 10
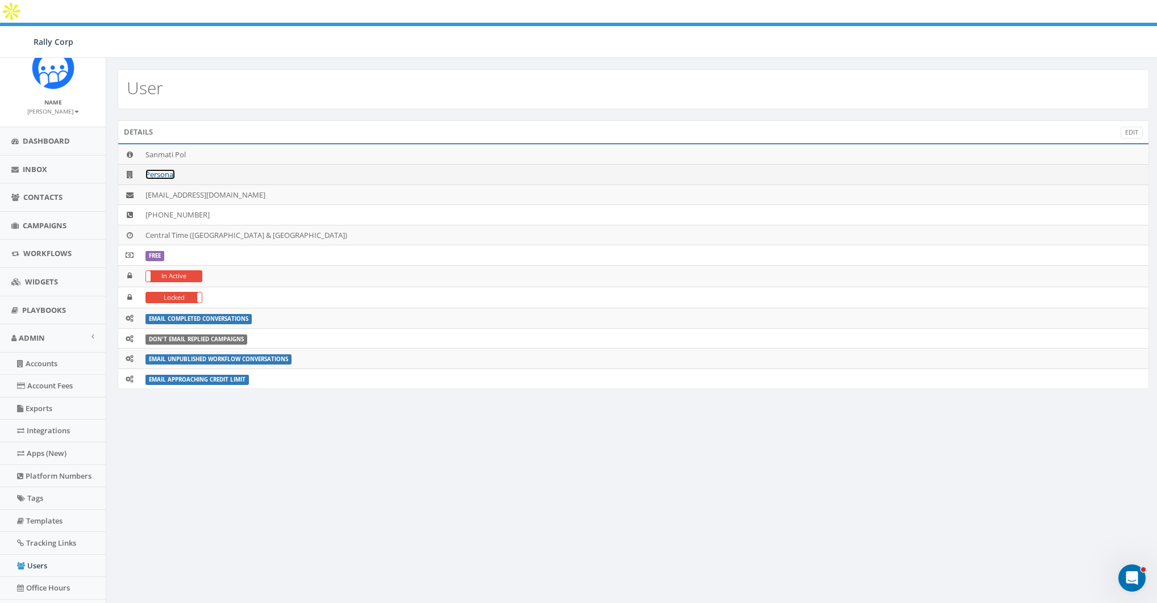
click at [161, 169] on link "Personal" at bounding box center [160, 174] width 30 height 10
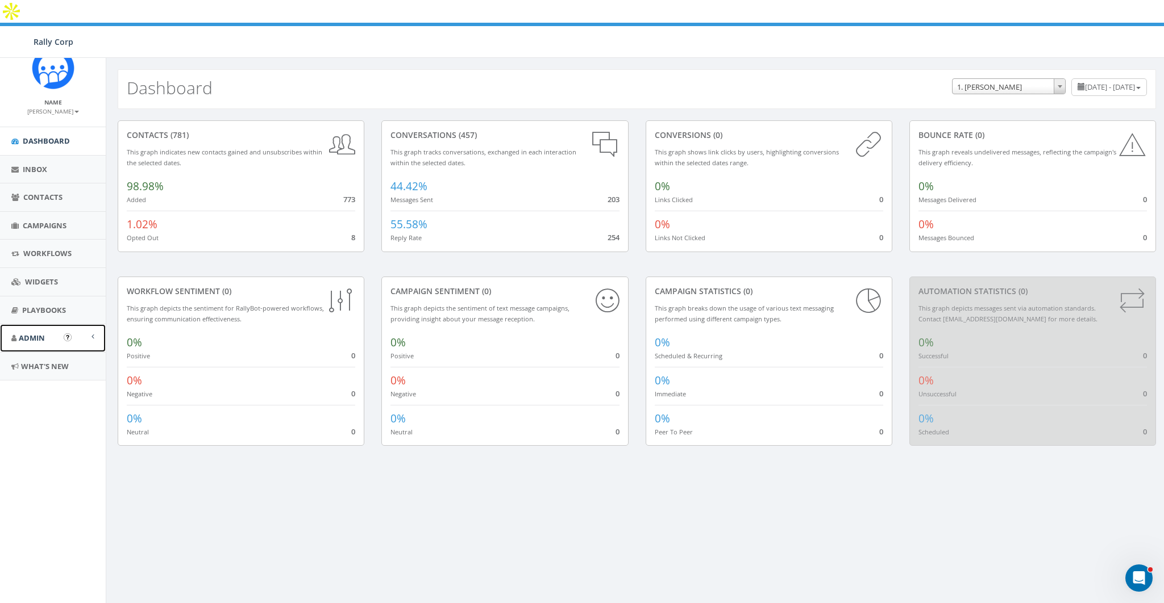
click at [31, 342] on span "Admin" at bounding box center [32, 338] width 26 height 10
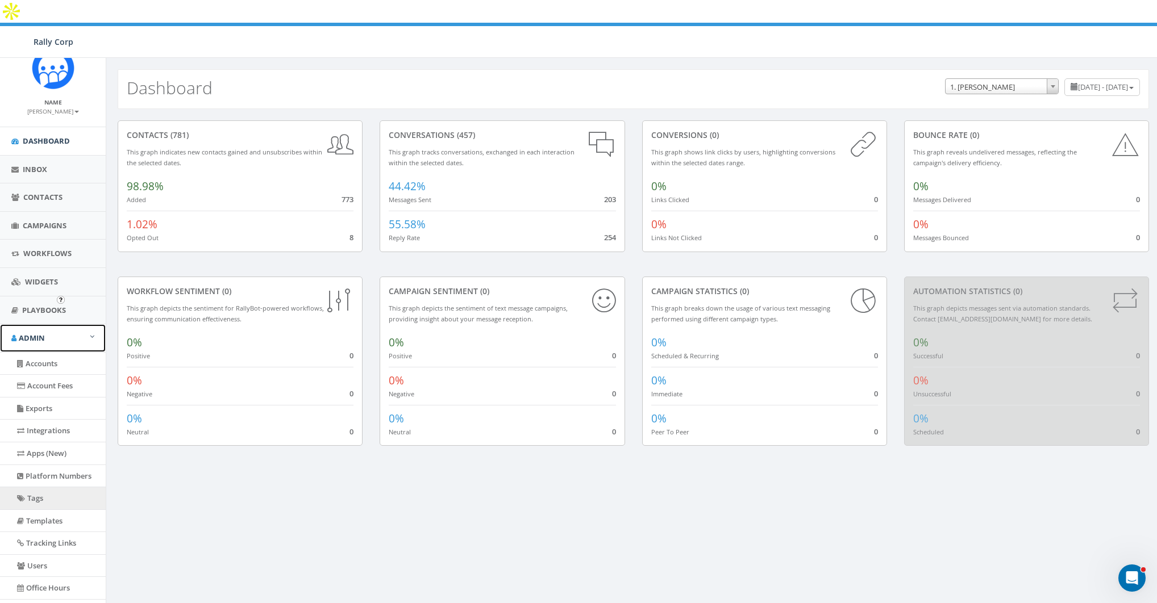
scroll to position [76, 0]
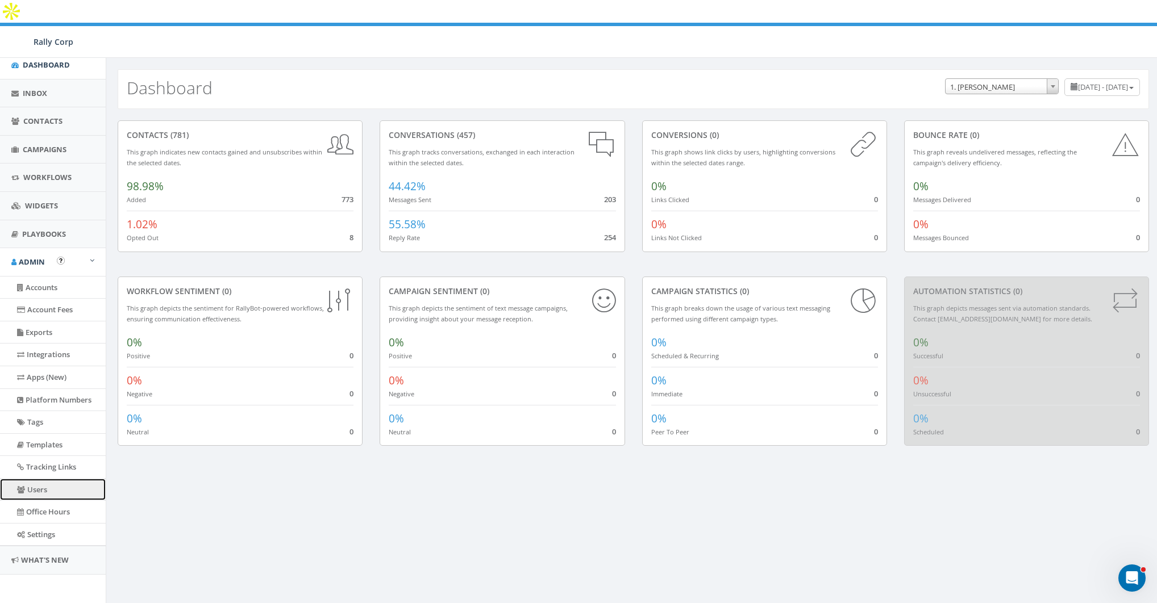
click at [40, 490] on link "Users" at bounding box center [53, 490] width 106 height 22
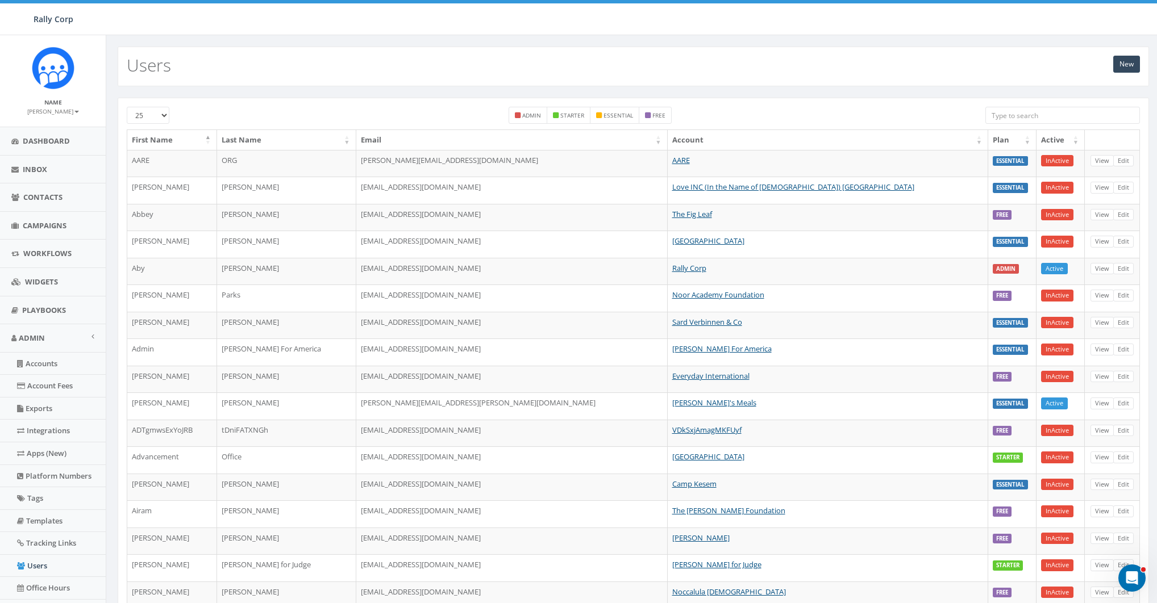
click at [1054, 112] on input "search" at bounding box center [1062, 115] width 155 height 17
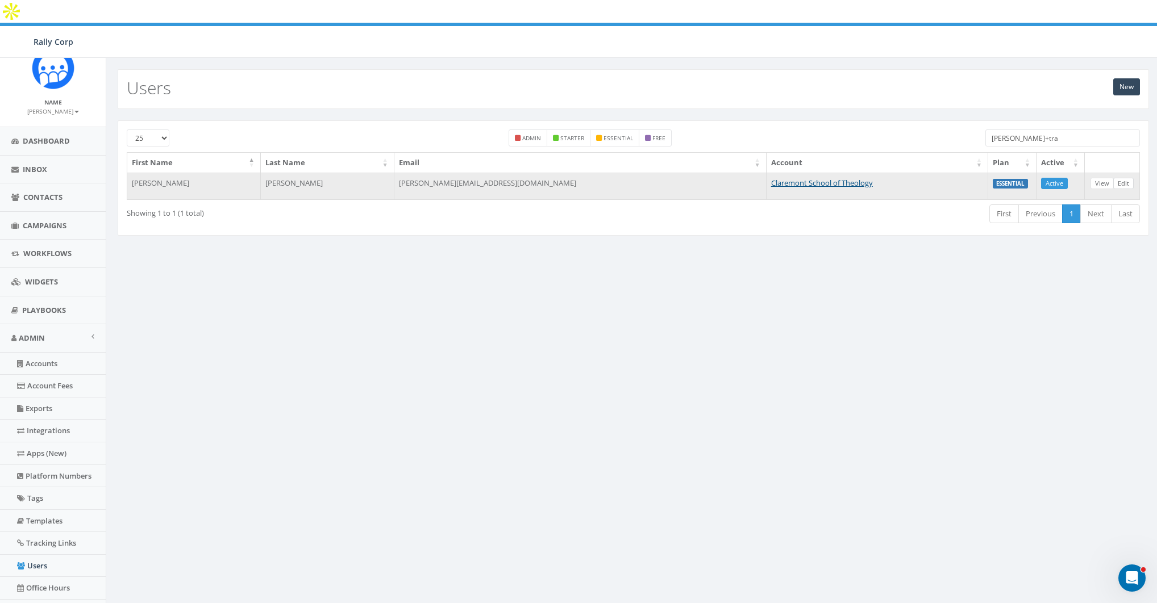
type input "james+tra"
click at [1122, 178] on link "Edit" at bounding box center [1123, 184] width 20 height 12
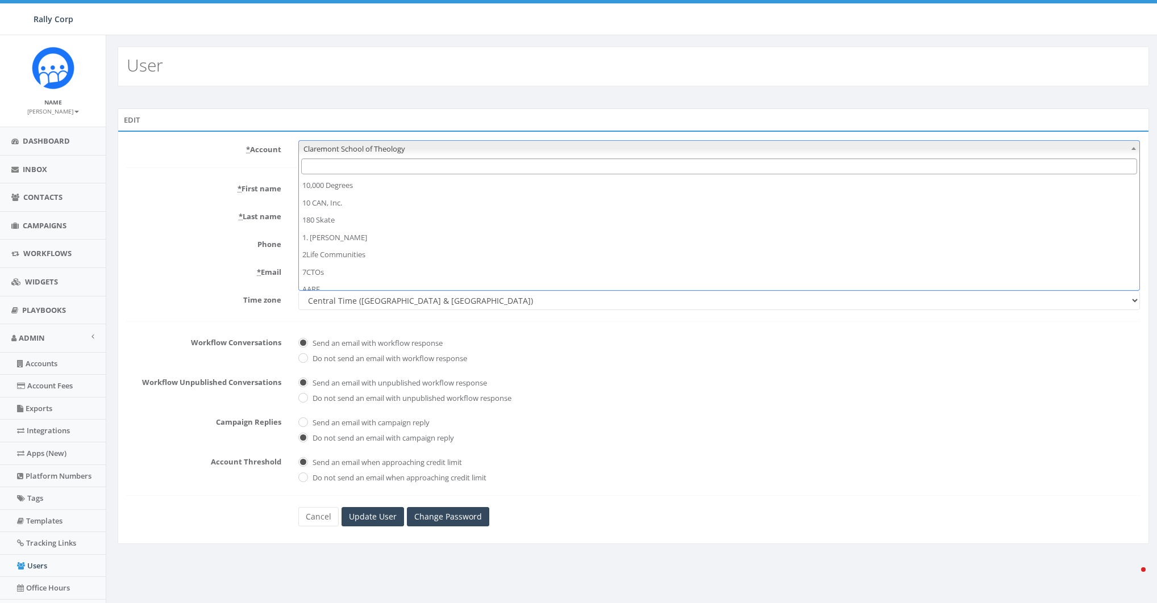
click at [415, 147] on span "Claremont School of Theology" at bounding box center [719, 149] width 840 height 16
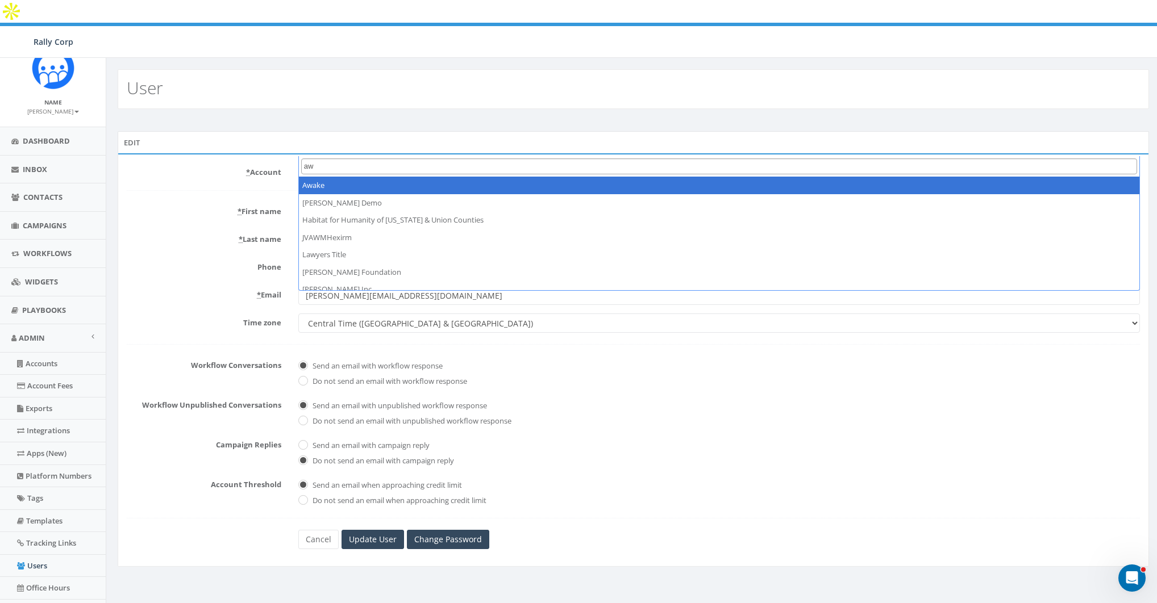
type input "a"
type input "adop"
select select "1399"
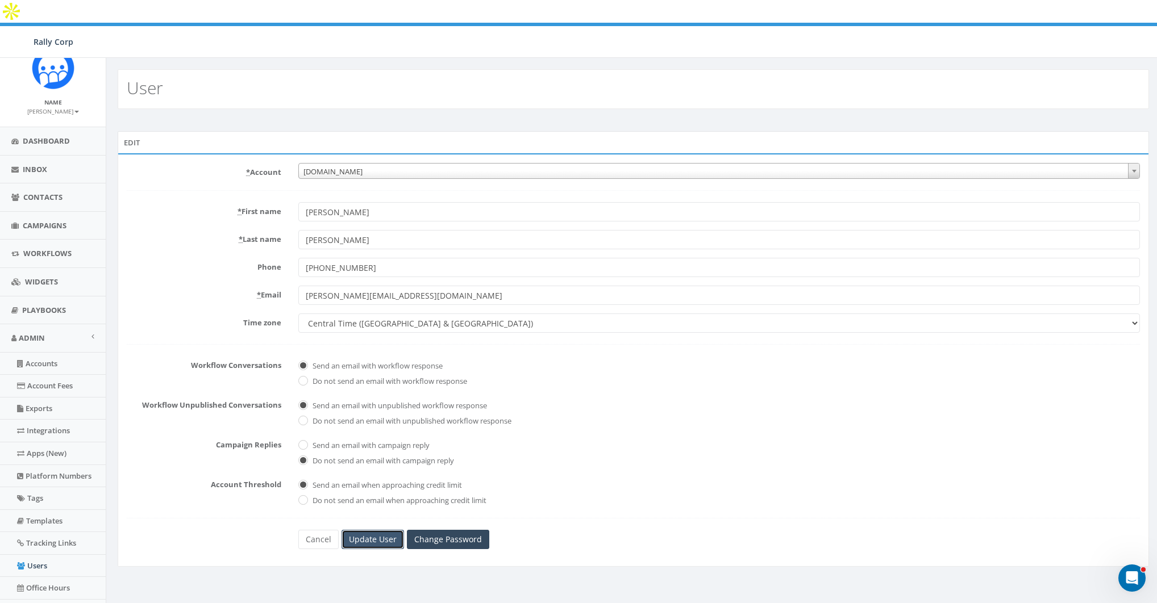
click at [377, 530] on input "Update User" at bounding box center [372, 539] width 62 height 19
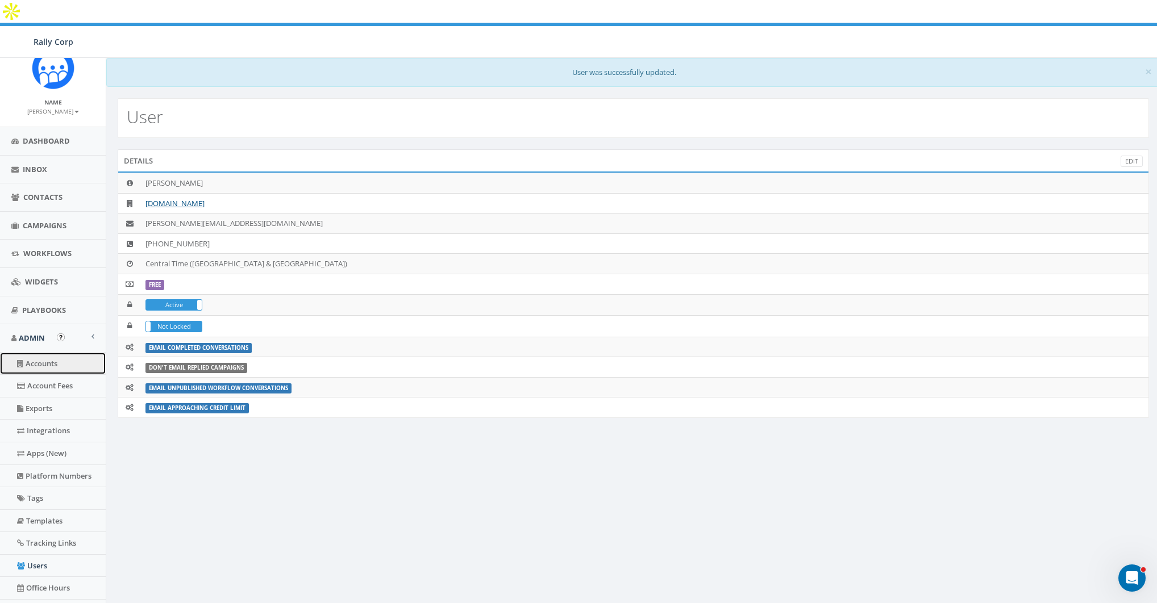
click at [45, 360] on link "Accounts" at bounding box center [53, 364] width 106 height 22
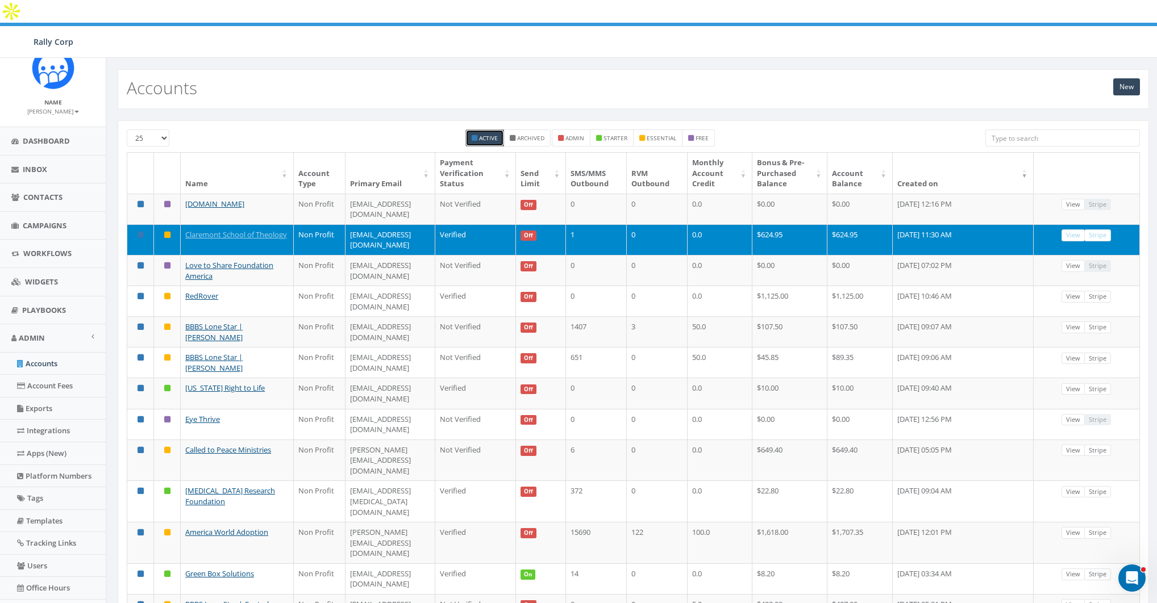
click at [362, 153] on th "Primary Email" at bounding box center [390, 173] width 90 height 41
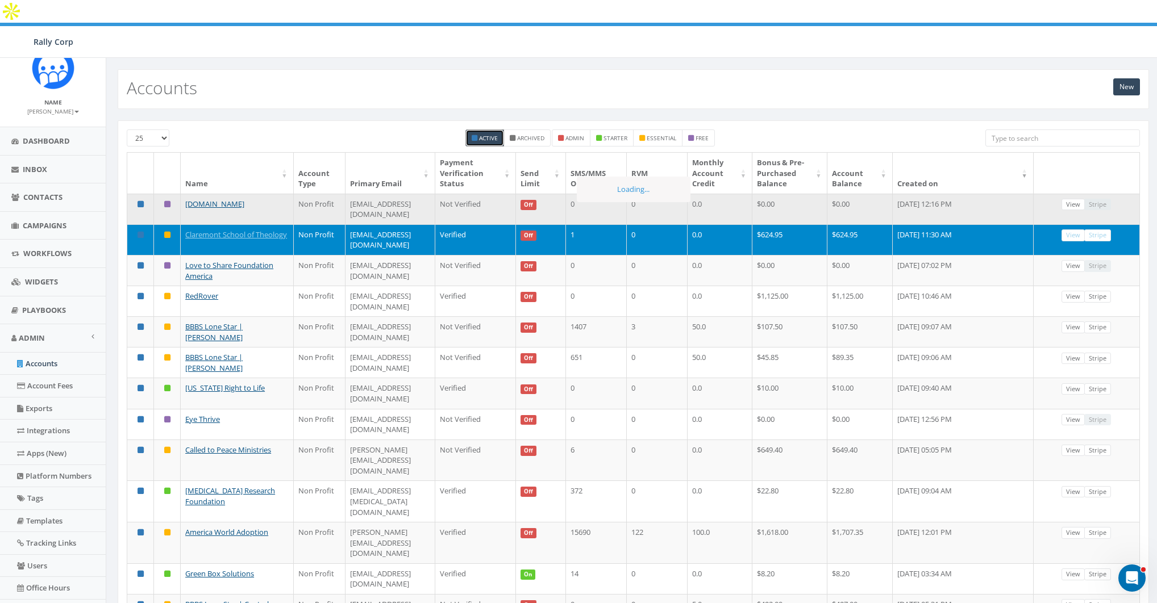
click at [417, 194] on td "mtarawally@adoptaclassroom.org" at bounding box center [390, 209] width 90 height 31
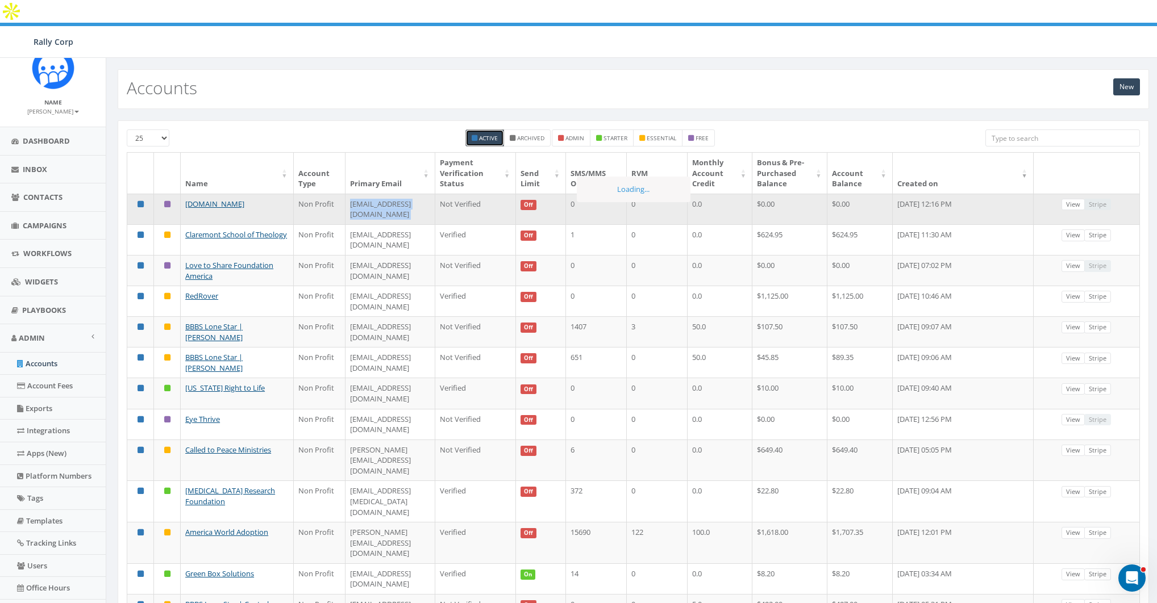
click at [417, 194] on td "mtarawally@adoptaclassroom.org" at bounding box center [390, 209] width 90 height 31
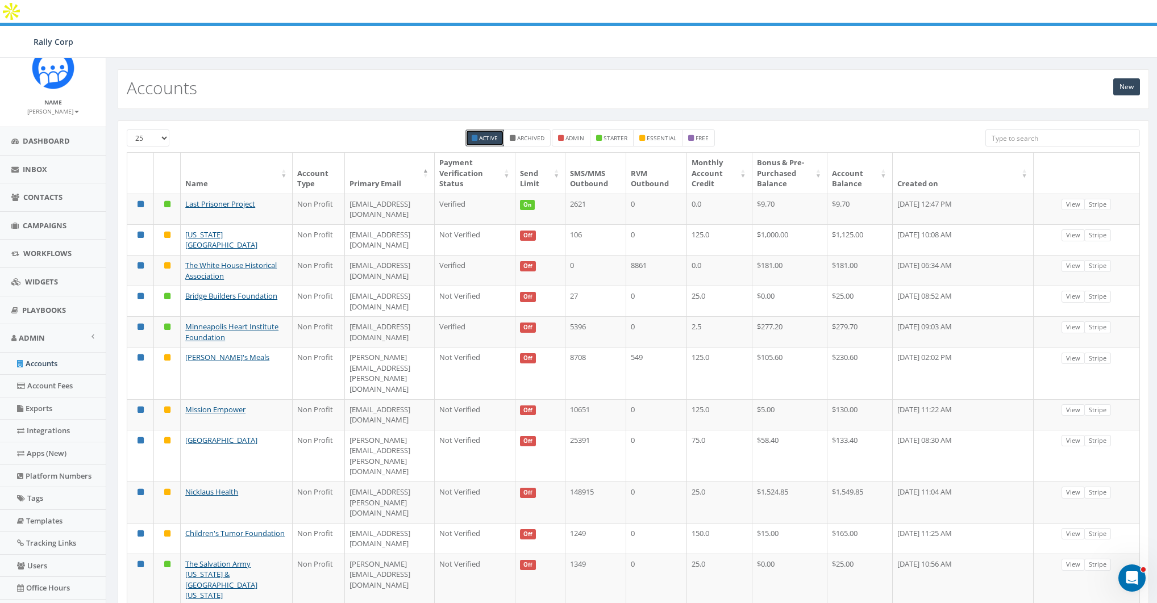
click at [947, 156] on th "Created on" at bounding box center [963, 173] width 141 height 41
click at [943, 158] on th "Created on" at bounding box center [963, 173] width 141 height 41
click at [949, 160] on th "Created on" at bounding box center [963, 173] width 141 height 41
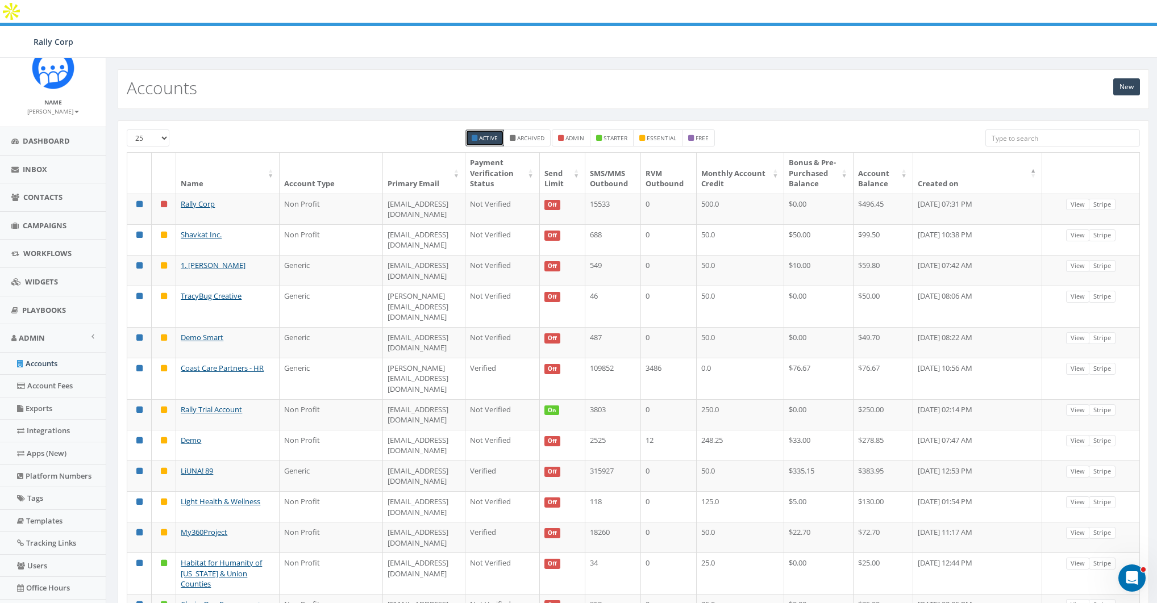
click at [953, 165] on th "Created on" at bounding box center [978, 173] width 130 height 41
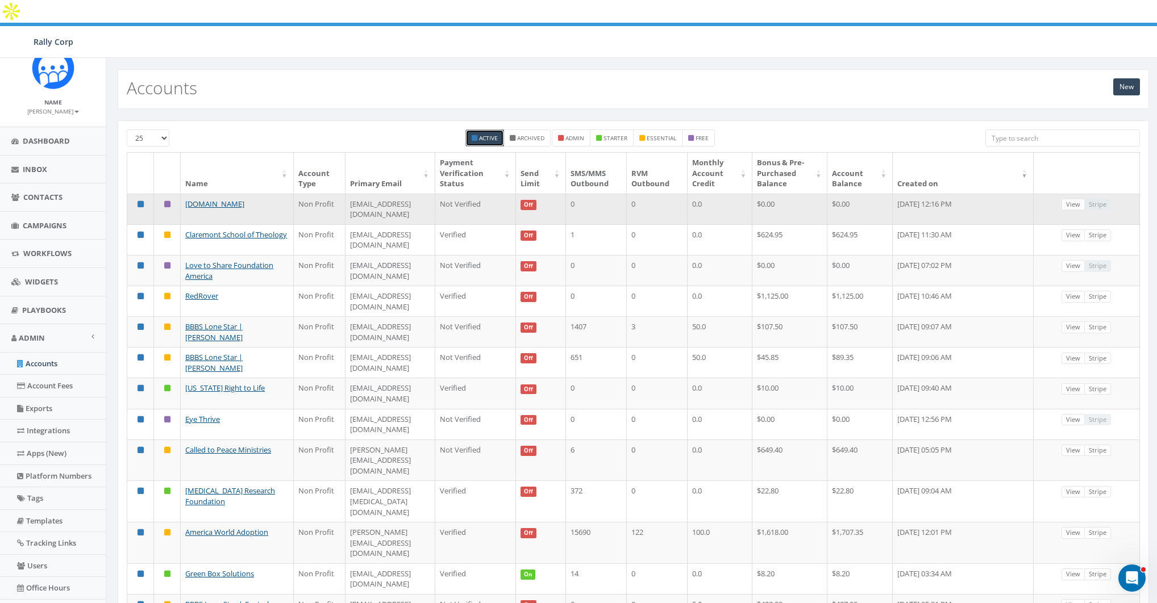
click at [399, 194] on td "[EMAIL_ADDRESS][DOMAIN_NAME]" at bounding box center [390, 209] width 90 height 31
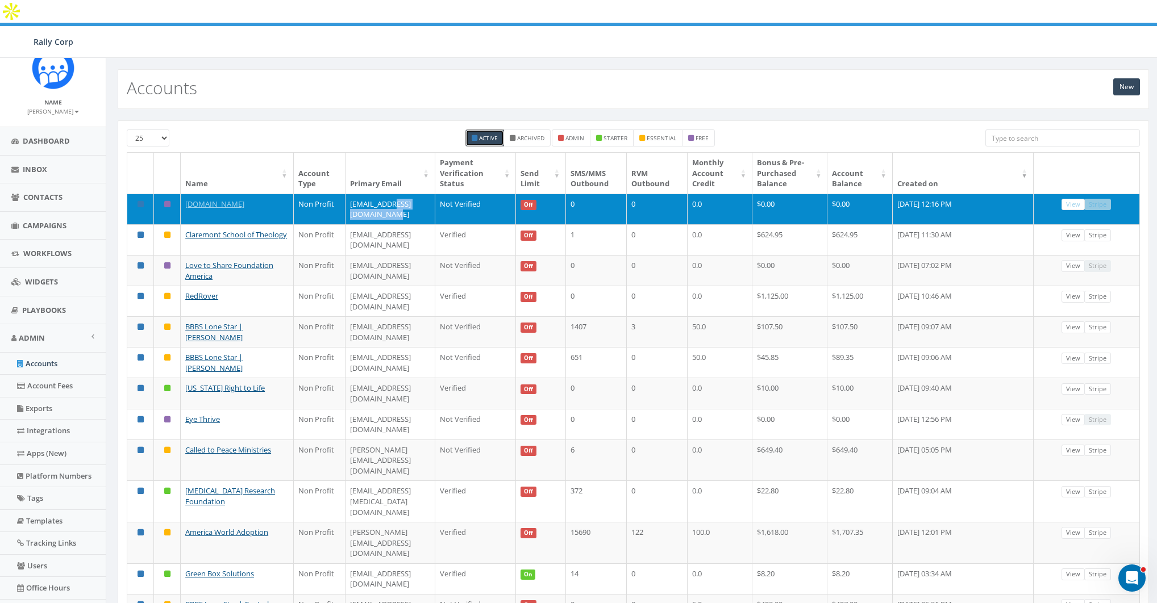
click at [399, 194] on td "[EMAIL_ADDRESS][DOMAIN_NAME]" at bounding box center [390, 209] width 90 height 31
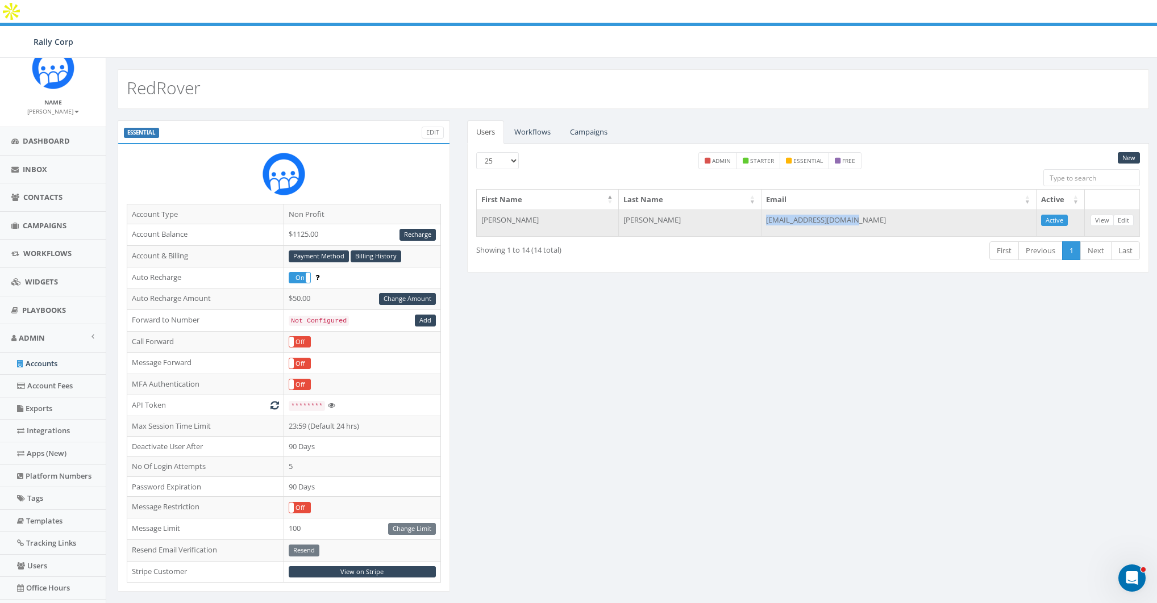
drag, startPoint x: 899, startPoint y: 198, endPoint x: 800, endPoint y: 195, distance: 98.9
click at [800, 210] on td "[EMAIL_ADDRESS][DOMAIN_NAME]" at bounding box center [898, 223] width 275 height 27
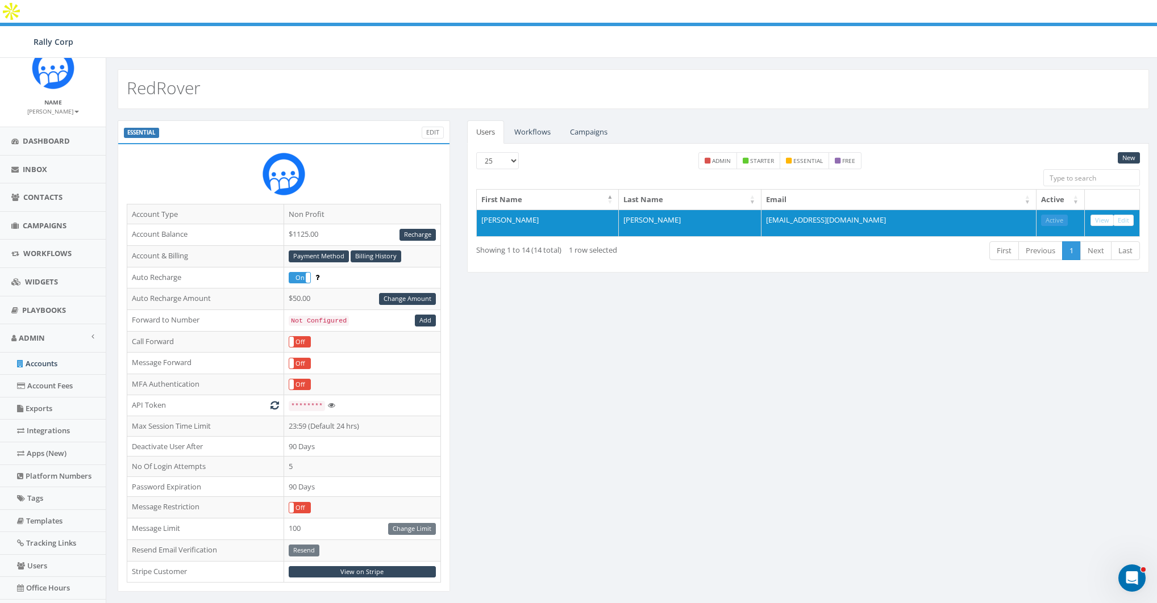
click at [842, 272] on div "ESSENTIAL Edit Account Type Non Profit Account Balance $1125.00 Recharge Accoun…" at bounding box center [633, 468] width 1048 height 697
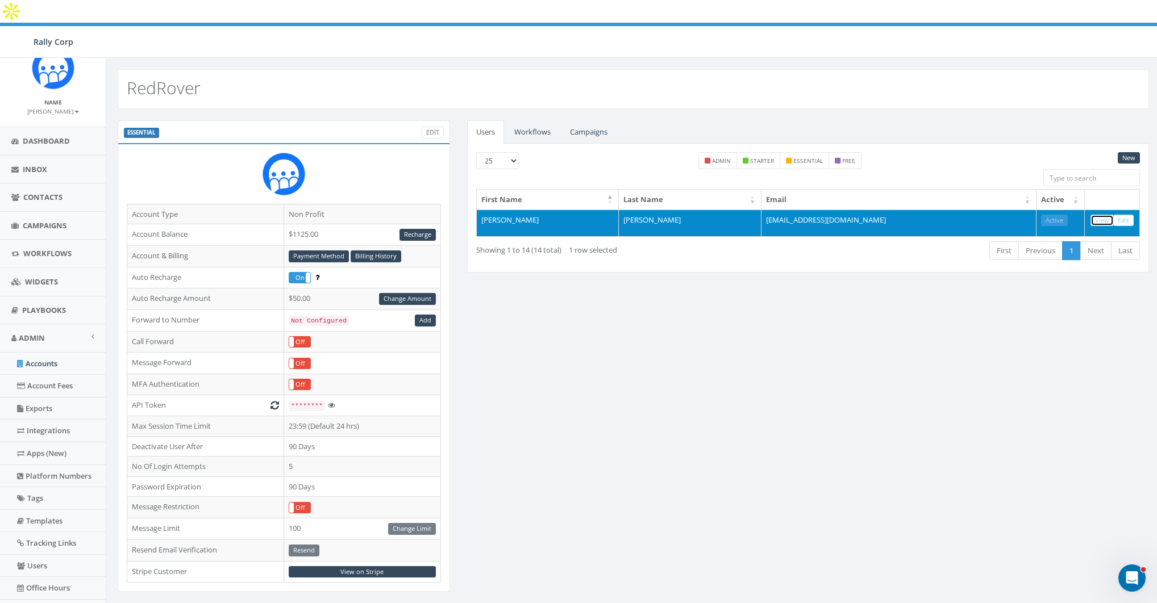
click at [1103, 215] on link "View" at bounding box center [1101, 221] width 23 height 12
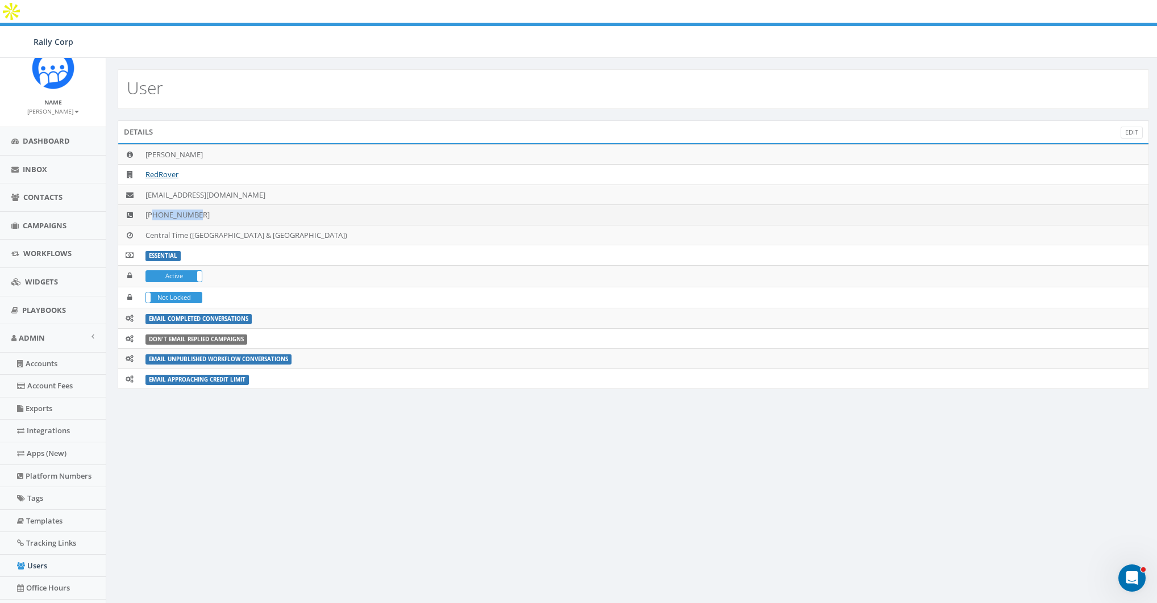
drag, startPoint x: 154, startPoint y: 192, endPoint x: 206, endPoint y: 191, distance: 52.3
click at [206, 205] on td "+19167920525" at bounding box center [644, 215] width 1007 height 20
click at [164, 205] on td "+19167920525" at bounding box center [644, 215] width 1007 height 20
drag, startPoint x: 154, startPoint y: 193, endPoint x: 219, endPoint y: 194, distance: 64.8
click at [219, 205] on td "+19167920525" at bounding box center [644, 215] width 1007 height 20
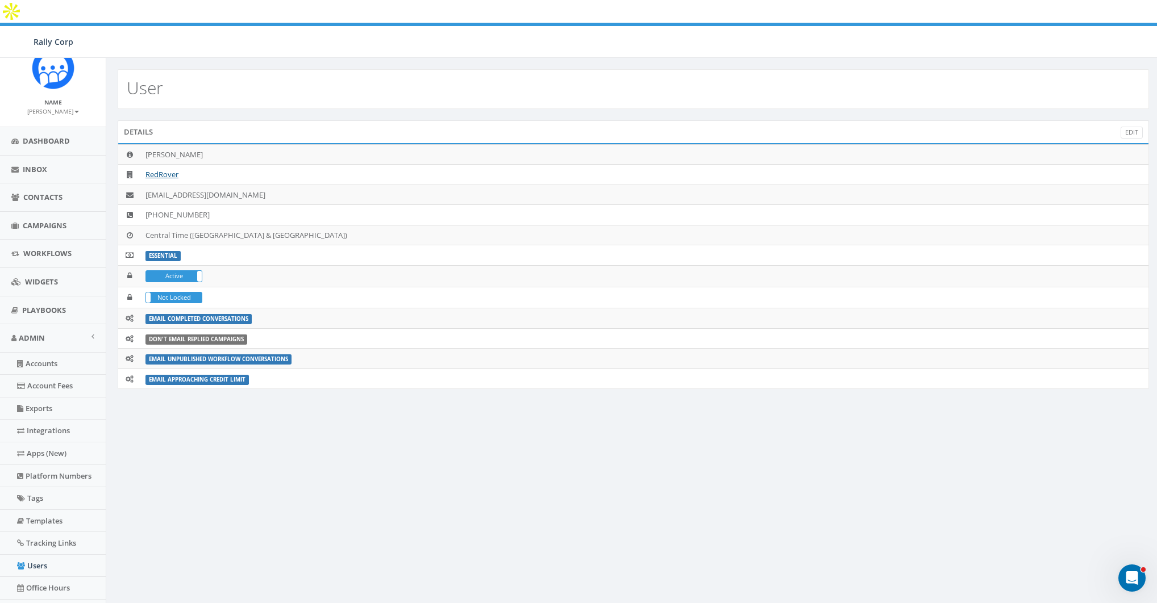
click at [498, 410] on div "User Details Edit Erin Bialecki RedRover ebialecki@redrover.org +19167920525 Ce…" at bounding box center [633, 380] width 1055 height 645
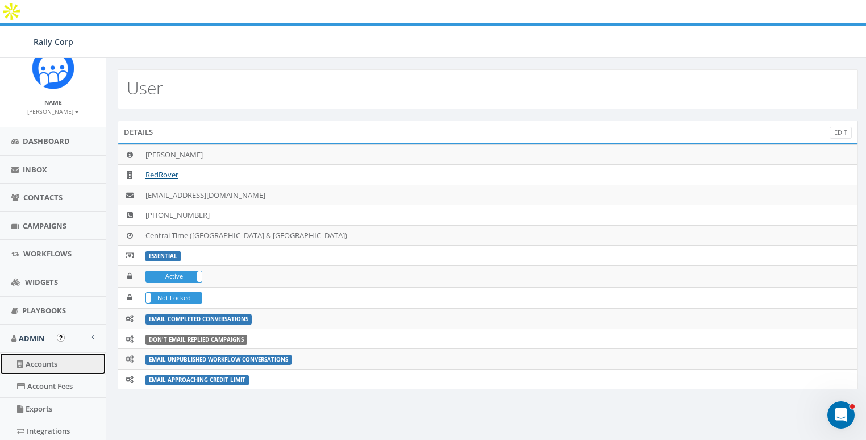
click at [36, 360] on link "Accounts" at bounding box center [53, 364] width 106 height 22
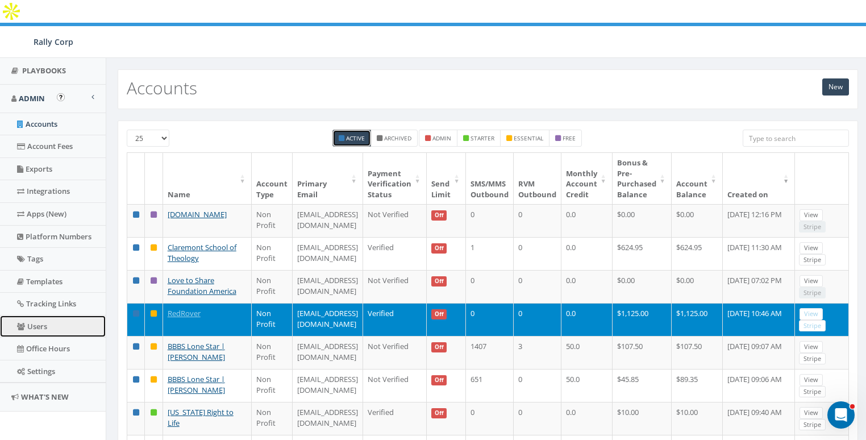
click at [43, 322] on link "Users" at bounding box center [53, 326] width 106 height 22
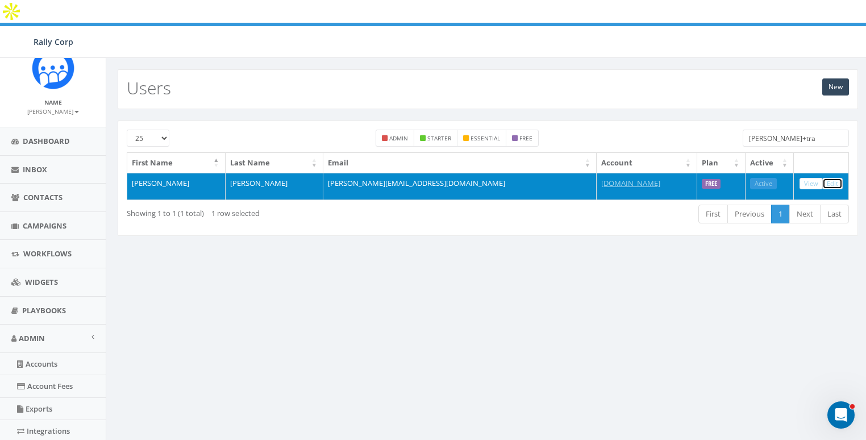
click at [827, 178] on link "Edit" at bounding box center [832, 184] width 20 height 12
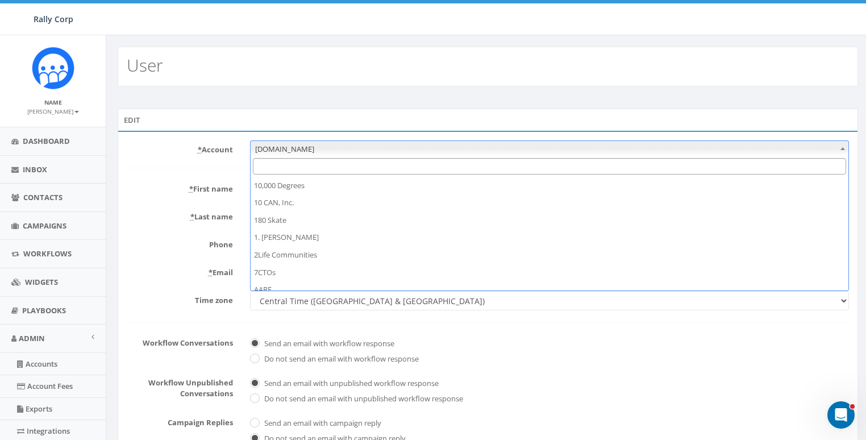
click at [307, 141] on span "[DOMAIN_NAME]" at bounding box center [550, 149] width 598 height 16
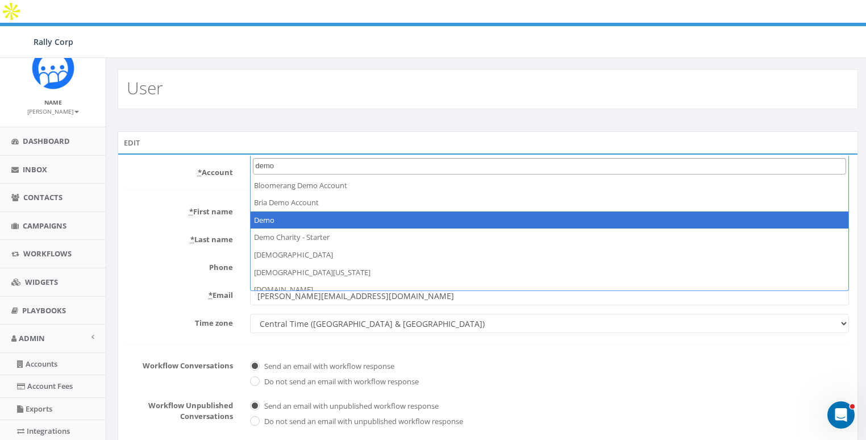
type input "demo"
select select "64"
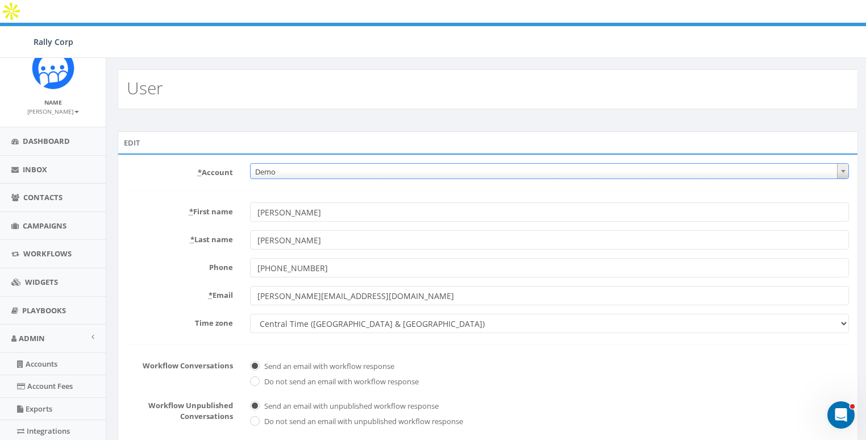
scroll to position [240, 0]
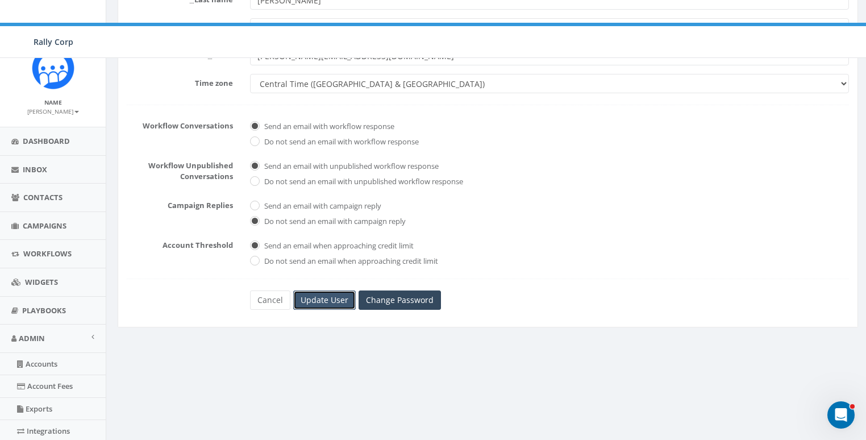
click at [326, 290] on input "Update User" at bounding box center [324, 299] width 62 height 19
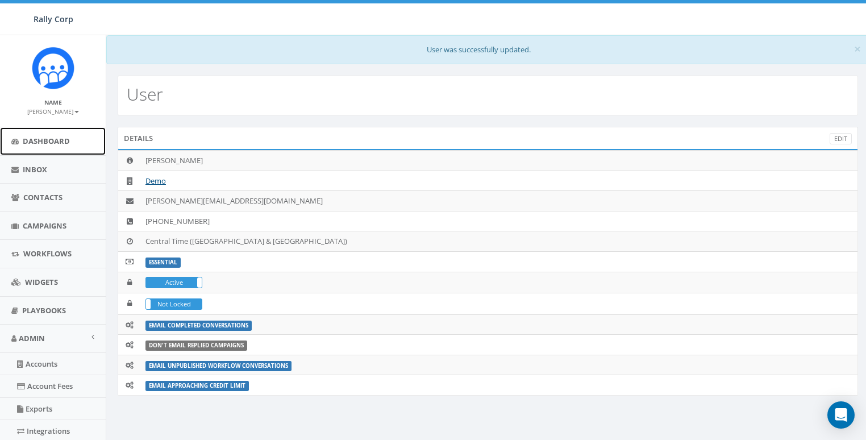
click at [47, 140] on span "Dashboard" at bounding box center [46, 141] width 47 height 10
